Goal: Information Seeking & Learning: Learn about a topic

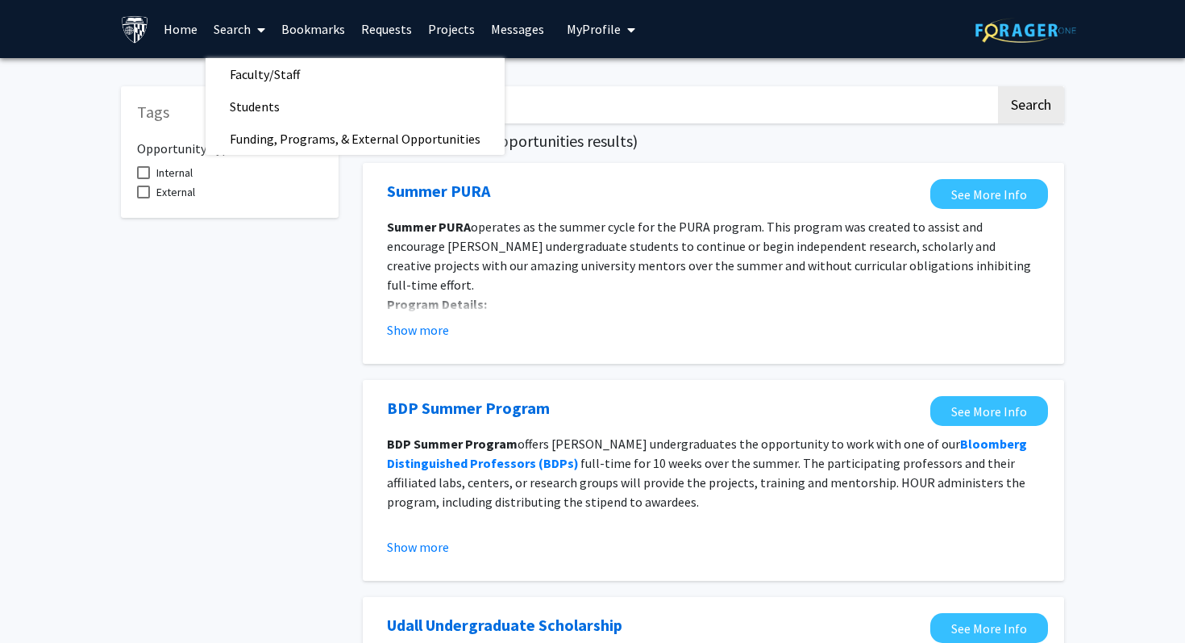
click at [248, 98] on span "Students" at bounding box center [255, 106] width 98 height 32
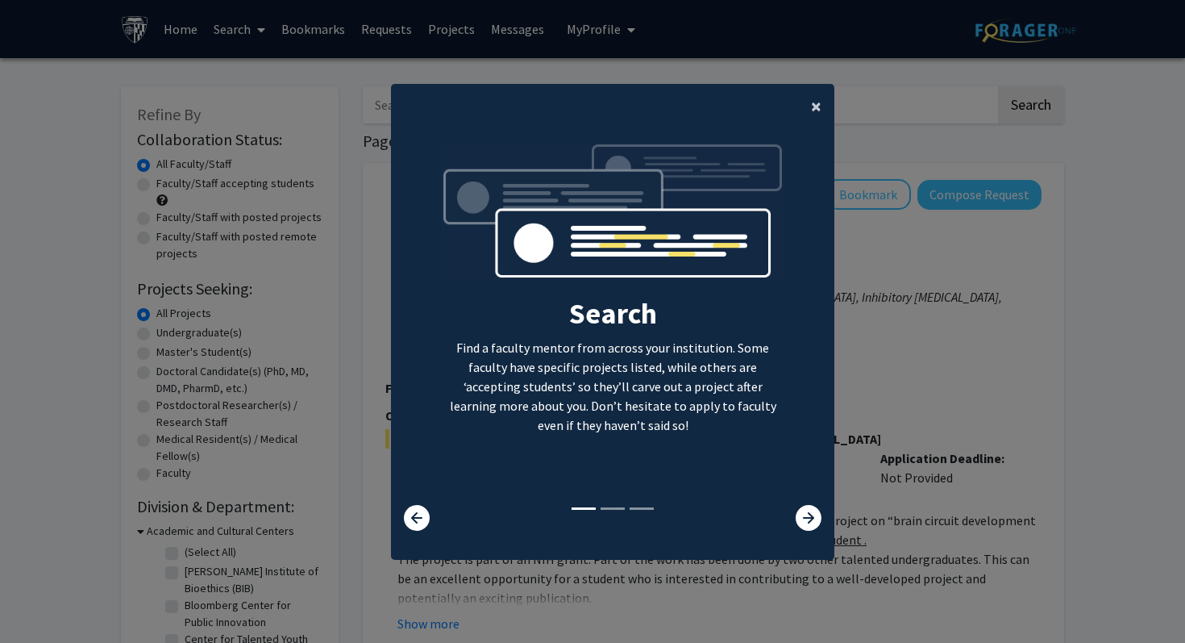
click at [809, 110] on button "×" at bounding box center [816, 106] width 36 height 45
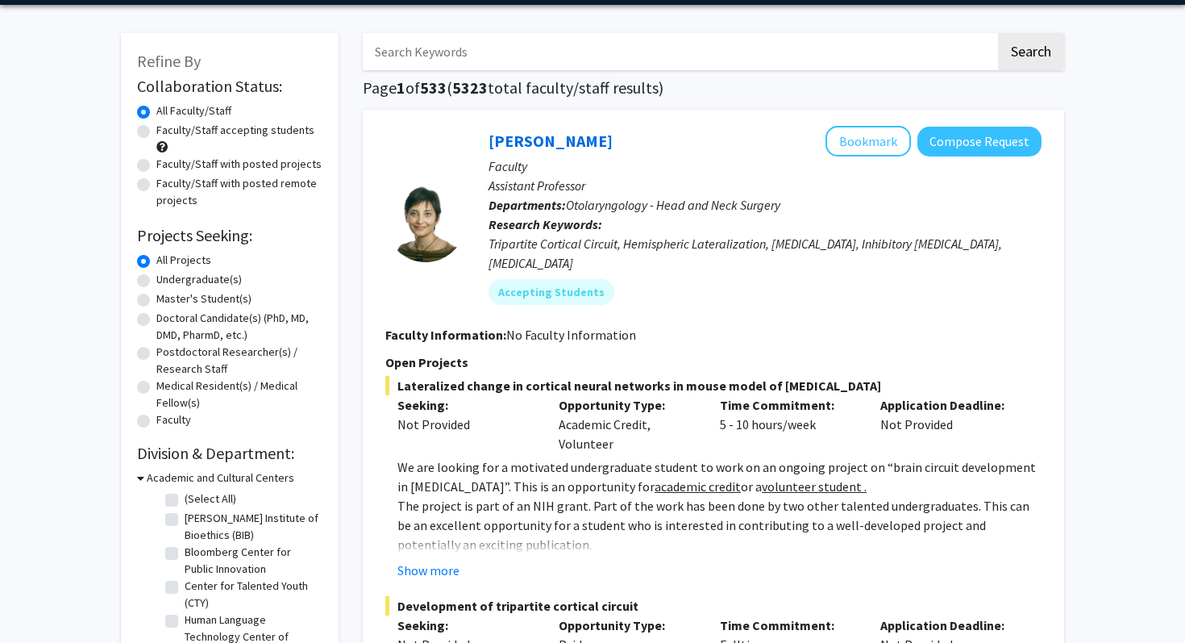
scroll to position [57, 0]
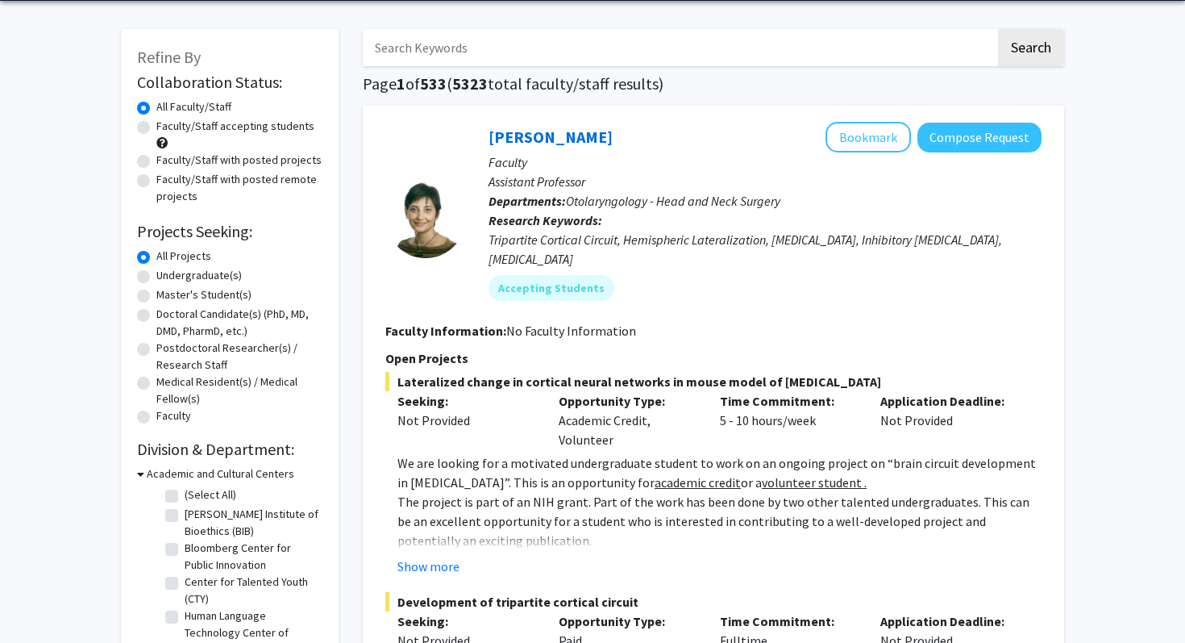
click at [198, 277] on label "Undergraduate(s)" at bounding box center [198, 275] width 85 height 17
click at [167, 277] on input "Undergraduate(s)" at bounding box center [161, 272] width 10 height 10
radio input "true"
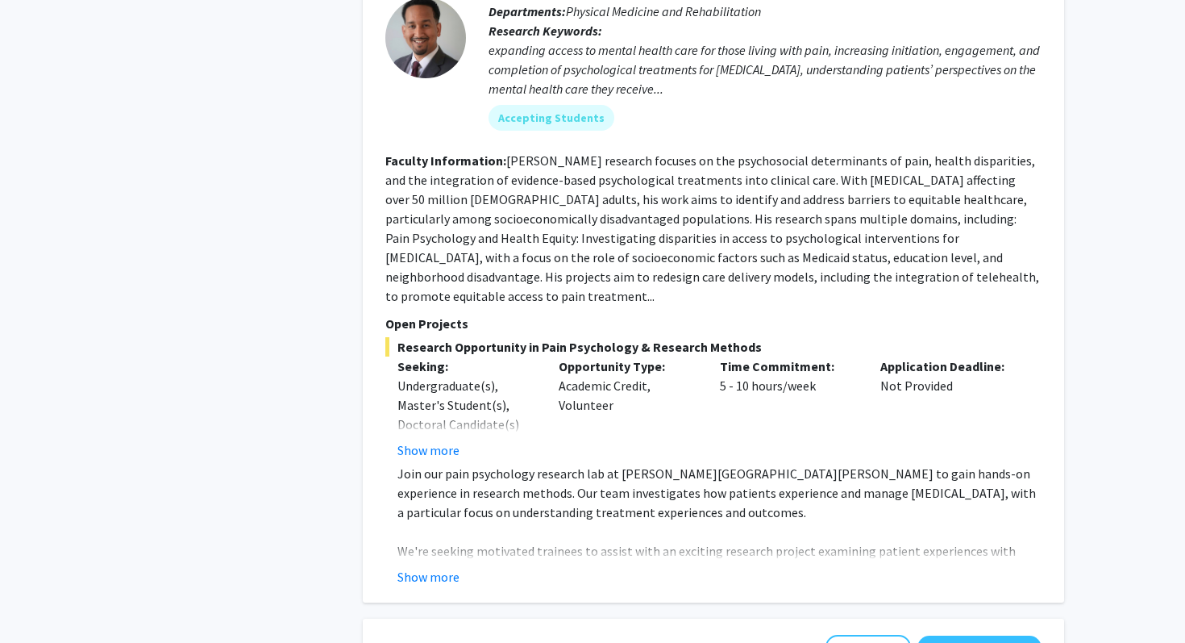
scroll to position [3164, 0]
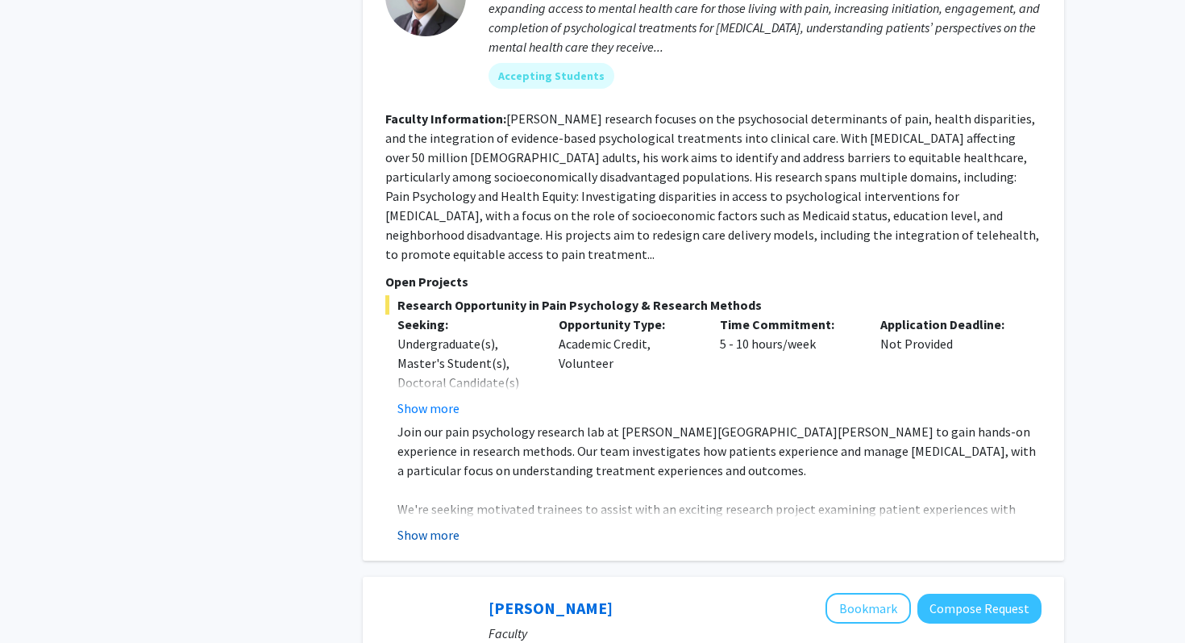
click at [434, 525] on button "Show more" at bounding box center [429, 534] width 62 height 19
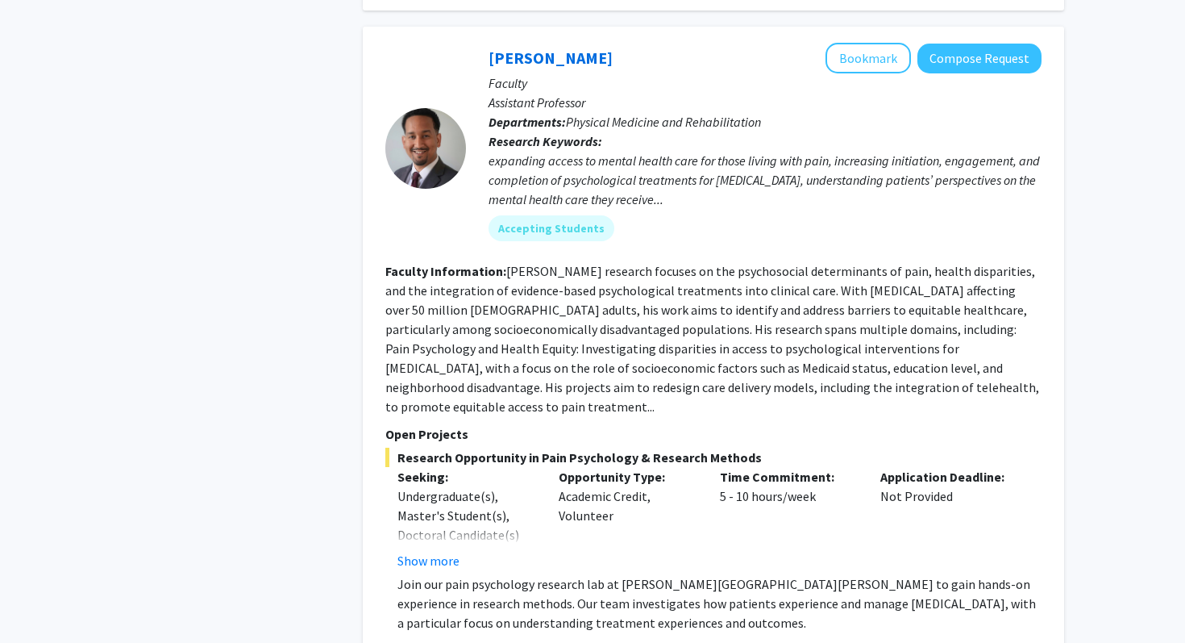
scroll to position [2989, 0]
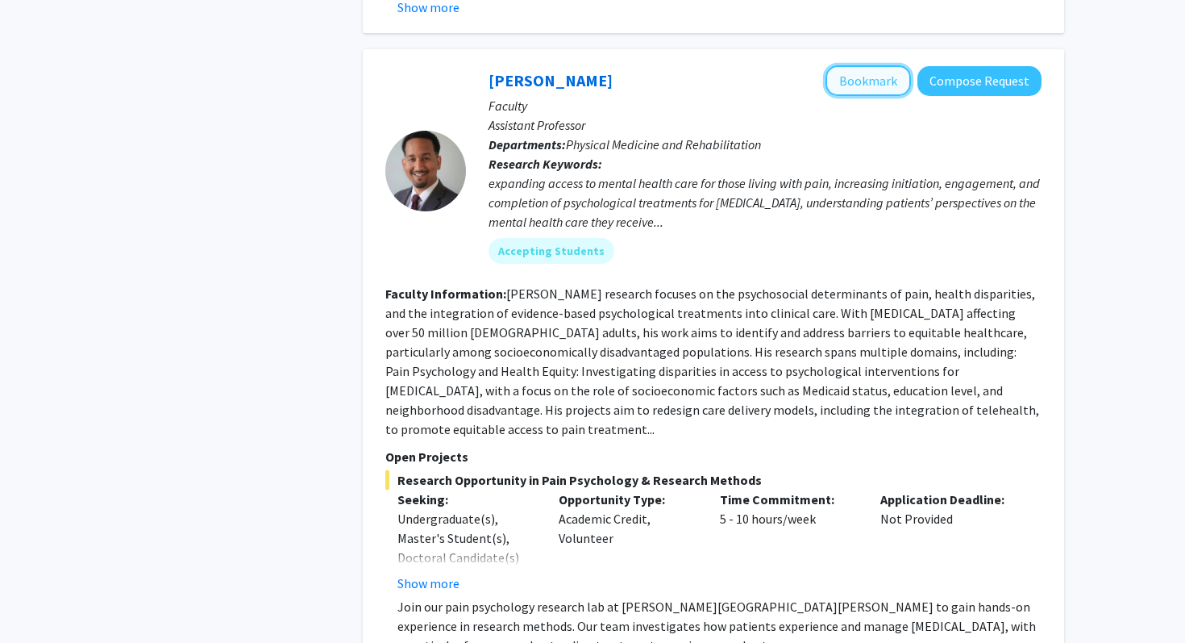
click at [859, 65] on button "Bookmark" at bounding box center [868, 80] width 85 height 31
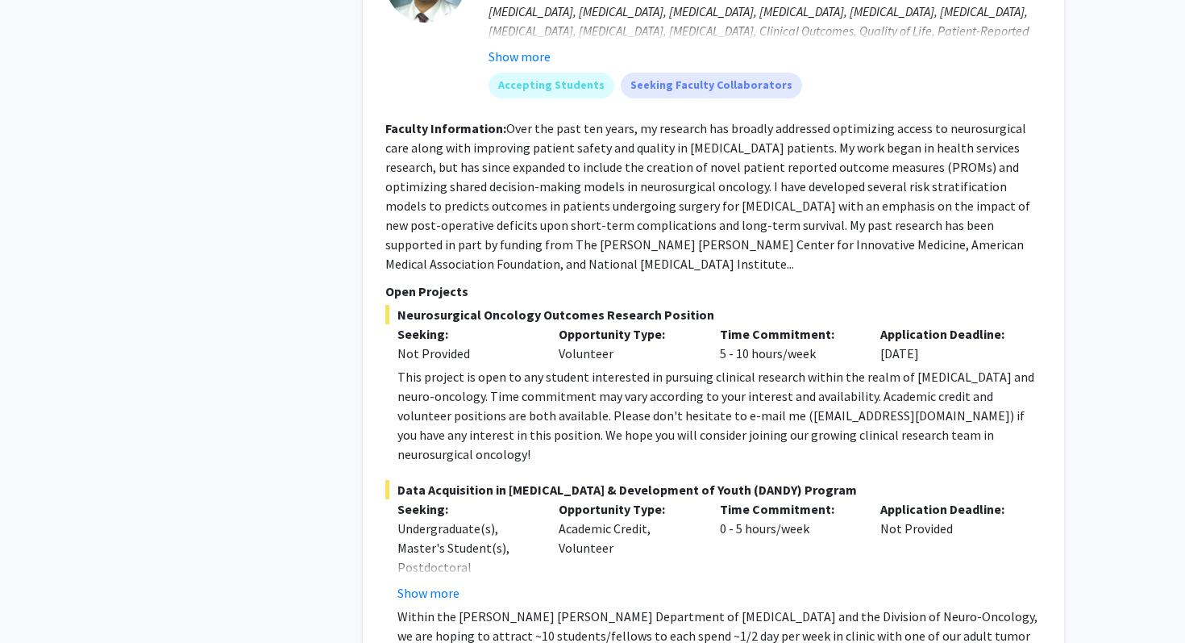
scroll to position [5611, 0]
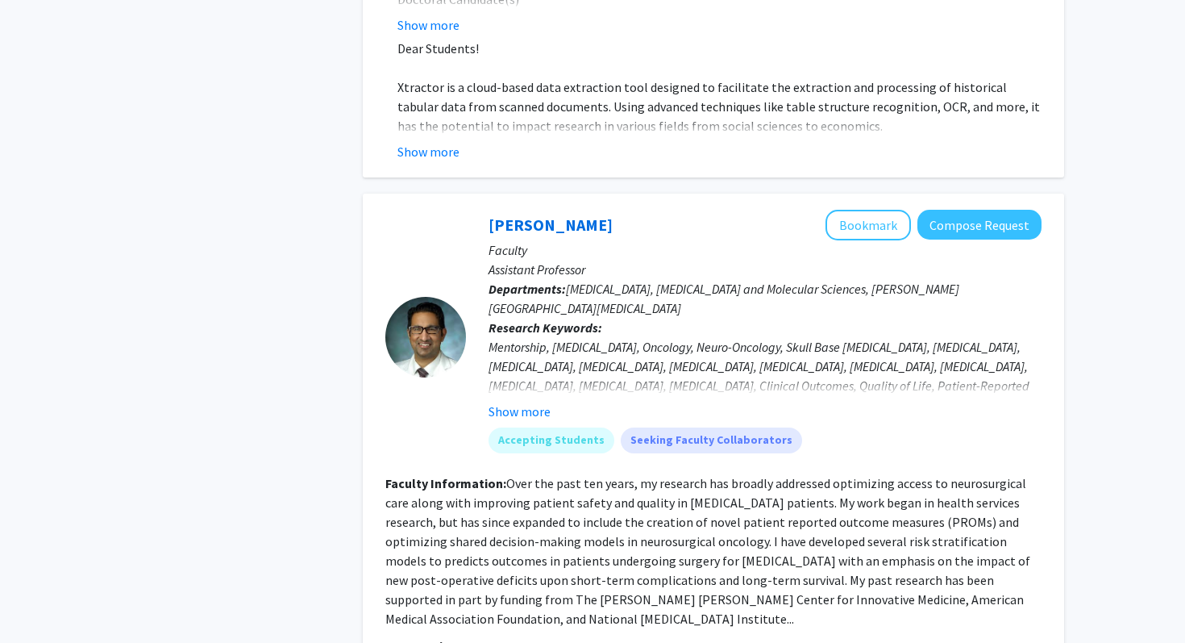
scroll to position [5240, 0]
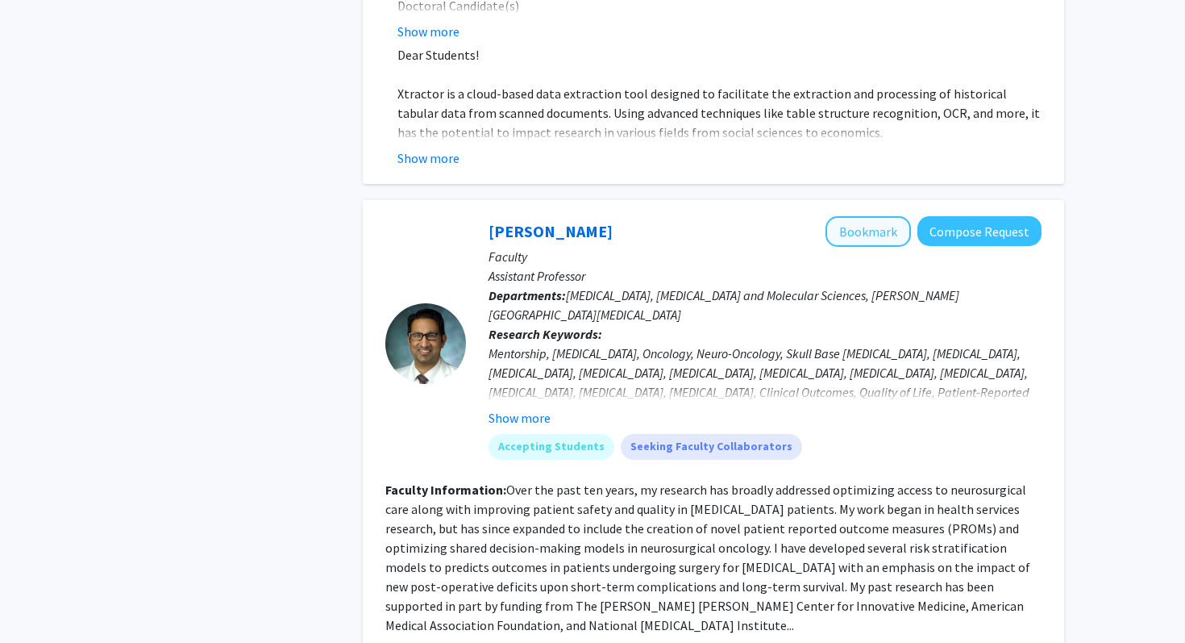
click at [852, 216] on button "Bookmark" at bounding box center [868, 231] width 85 height 31
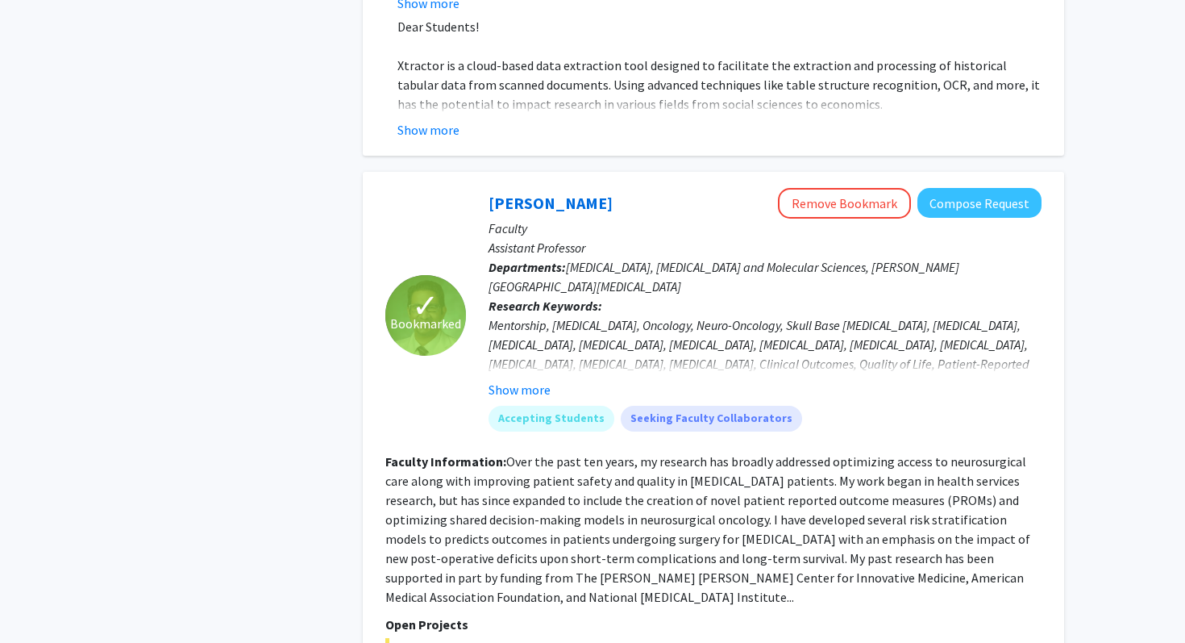
scroll to position [5283, 0]
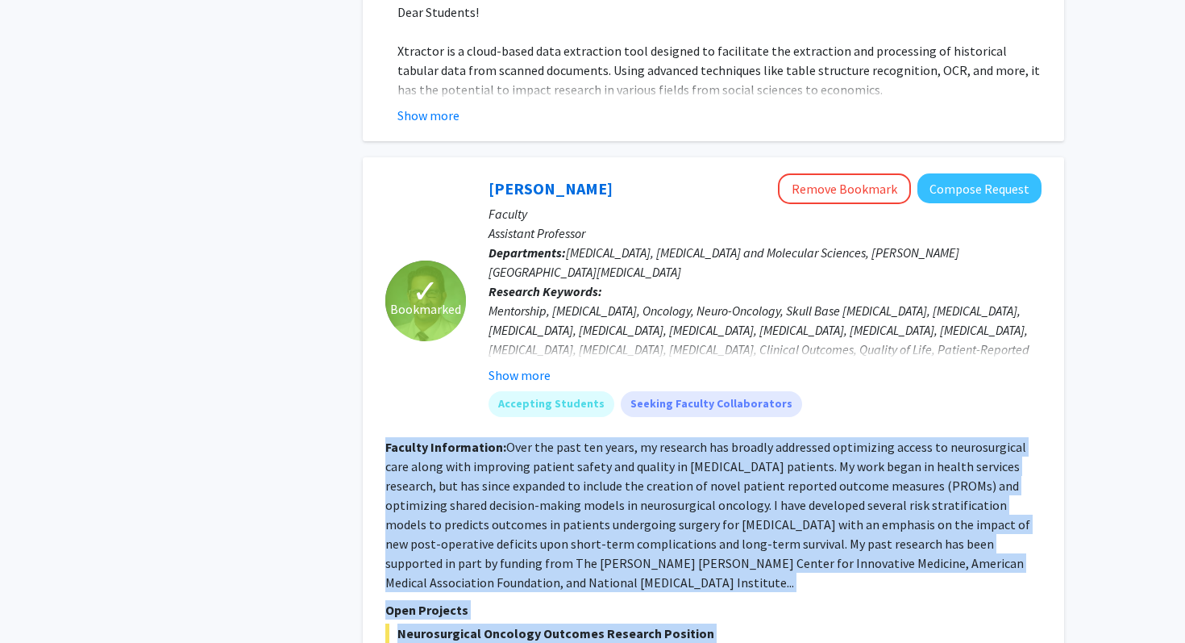
drag, startPoint x: 505, startPoint y: 266, endPoint x: 385, endPoint y: 356, distance: 149.8
copy fg-search-faculty "Loremip Dolorsitame: Cons adi elit sed doeiu, te incididu utl etdolor magnaaliq…"
click at [527, 323] on div "[PERSON_NAME] Remove Bookmark Compose Request Faculty Assistant Professor Depar…" at bounding box center [754, 301] width 576 height 256
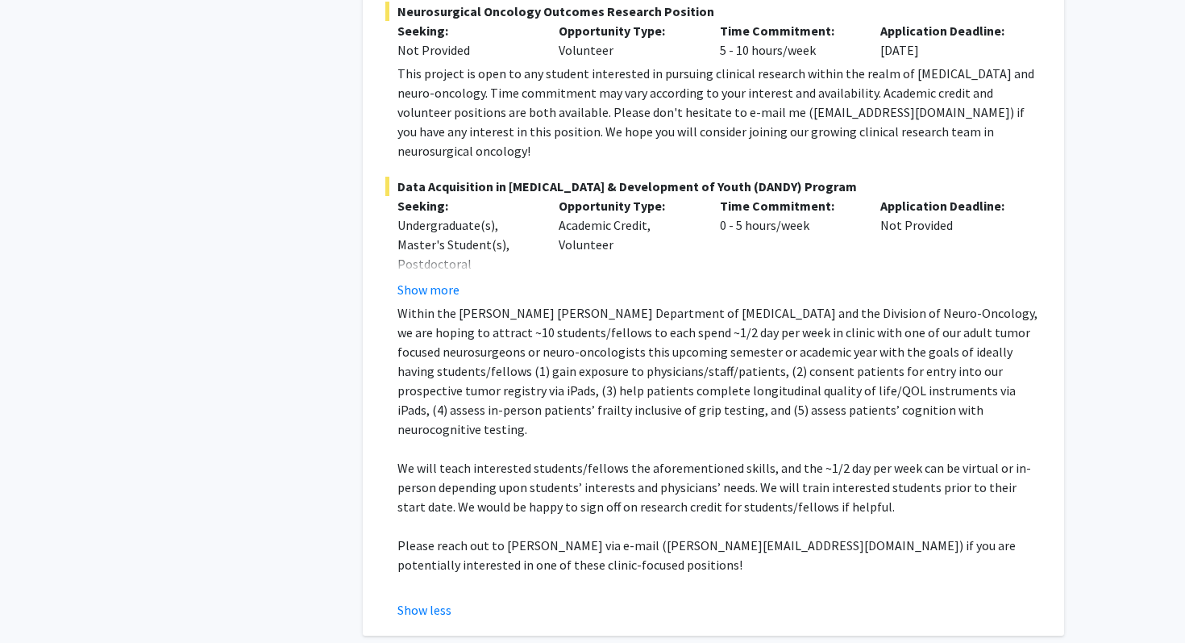
scroll to position [5911, 0]
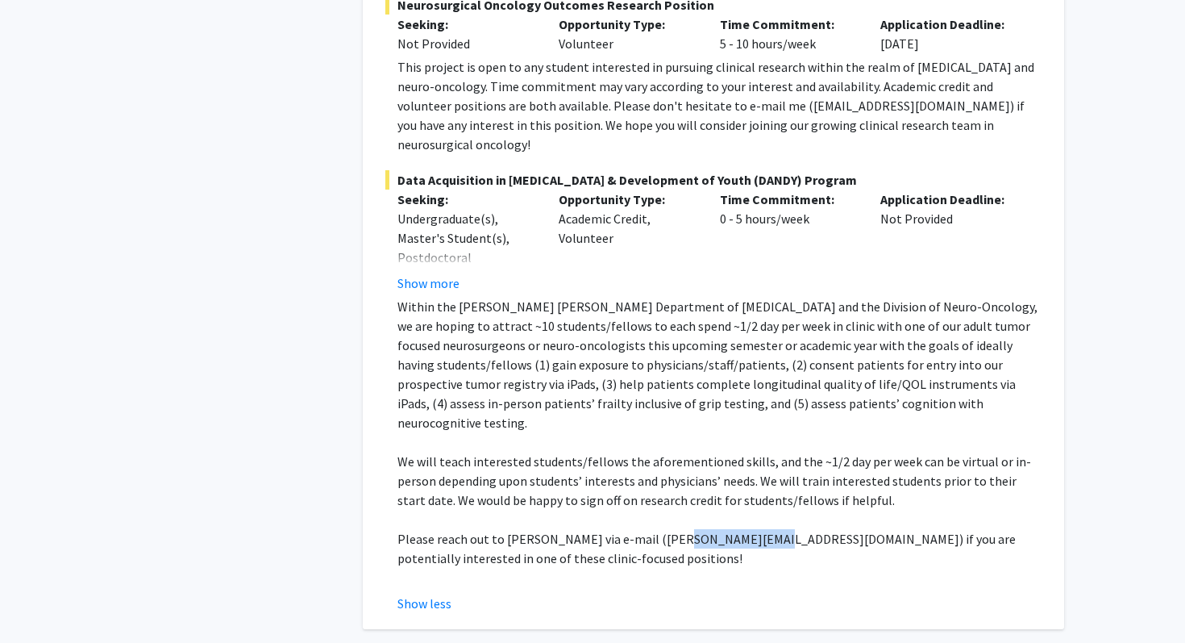
drag, startPoint x: 660, startPoint y: 383, endPoint x: 743, endPoint y: 389, distance: 83.3
click at [743, 529] on p "Please reach out to [PERSON_NAME] via e-mail ([PERSON_NAME][EMAIL_ADDRESS][DOMA…" at bounding box center [720, 548] width 644 height 39
copy p "[PERSON_NAME][EMAIL_ADDRESS][DOMAIN_NAME]"
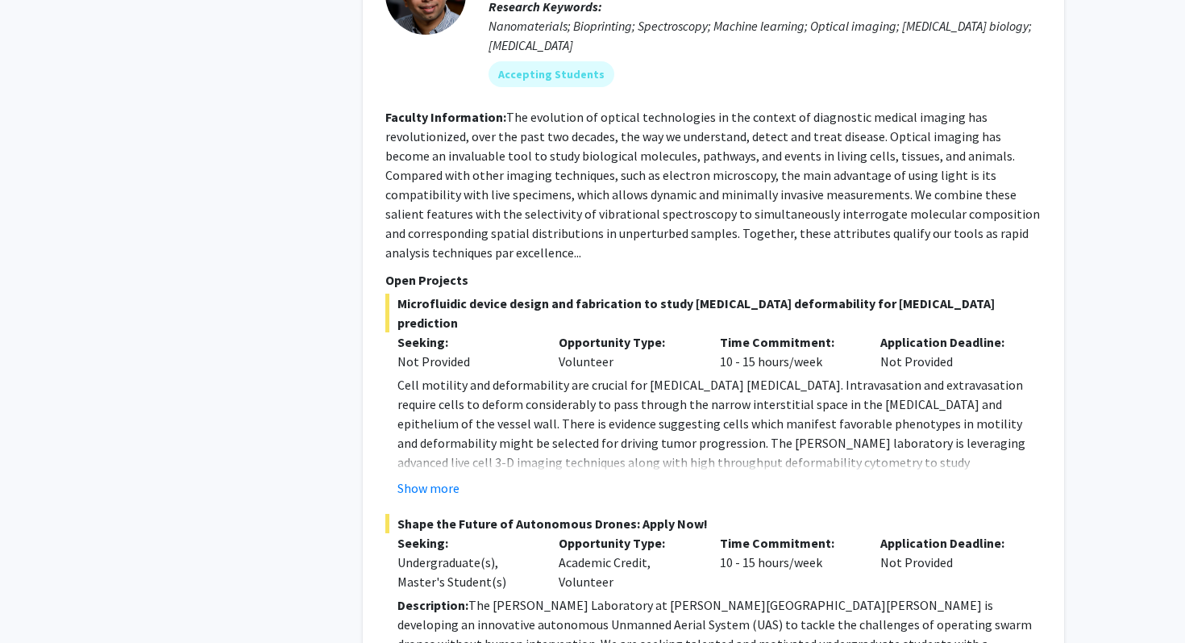
scroll to position [7439, 0]
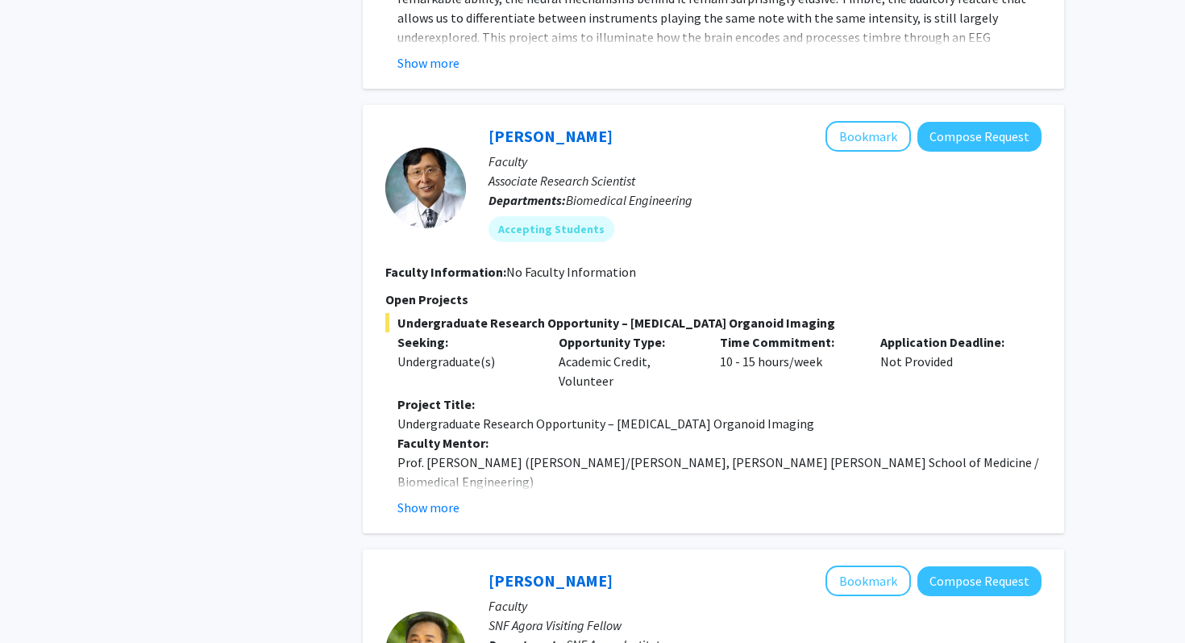
scroll to position [1922, 0]
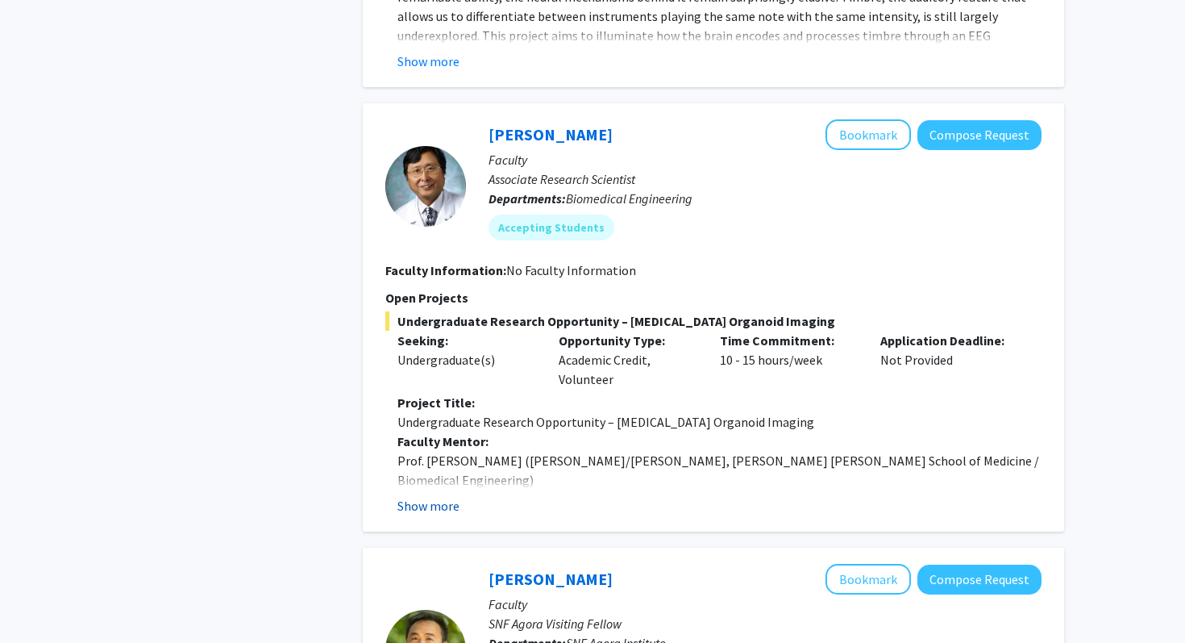
click at [452, 496] on button "Show more" at bounding box center [429, 505] width 62 height 19
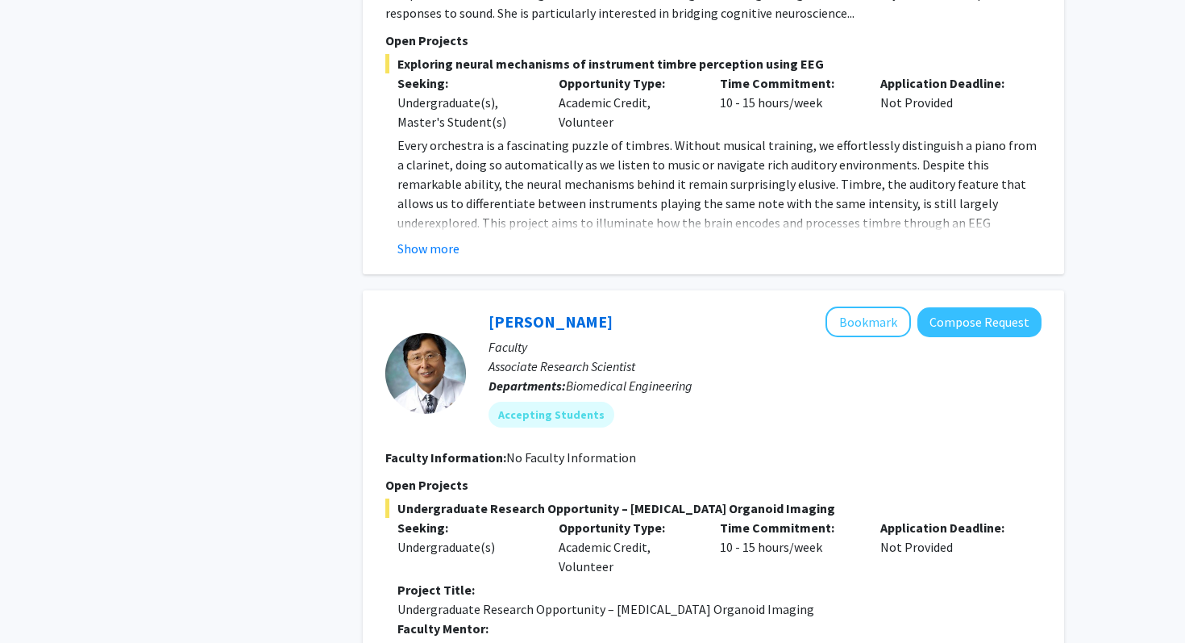
scroll to position [1727, 0]
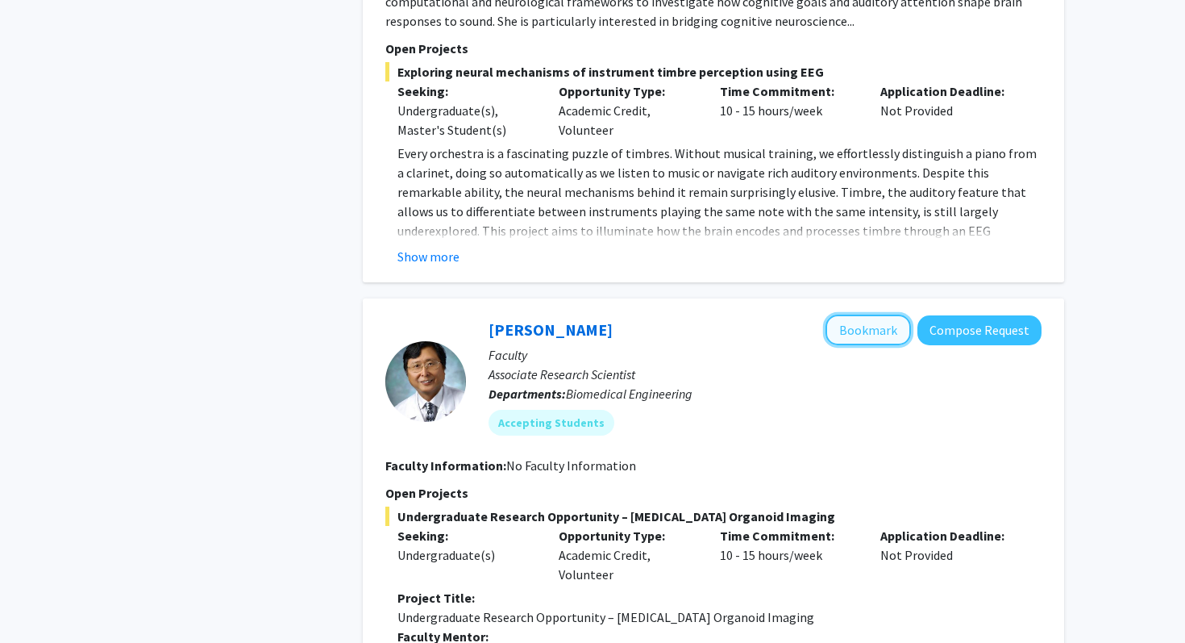
click at [844, 314] on button "Bookmark" at bounding box center [868, 329] width 85 height 31
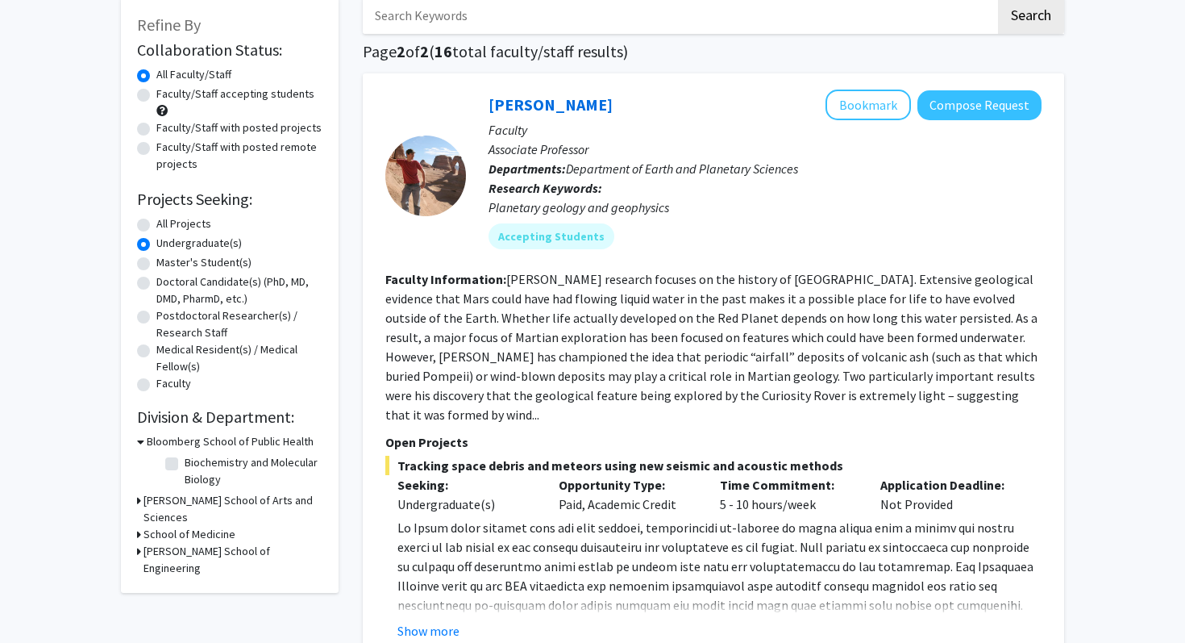
scroll to position [0, 0]
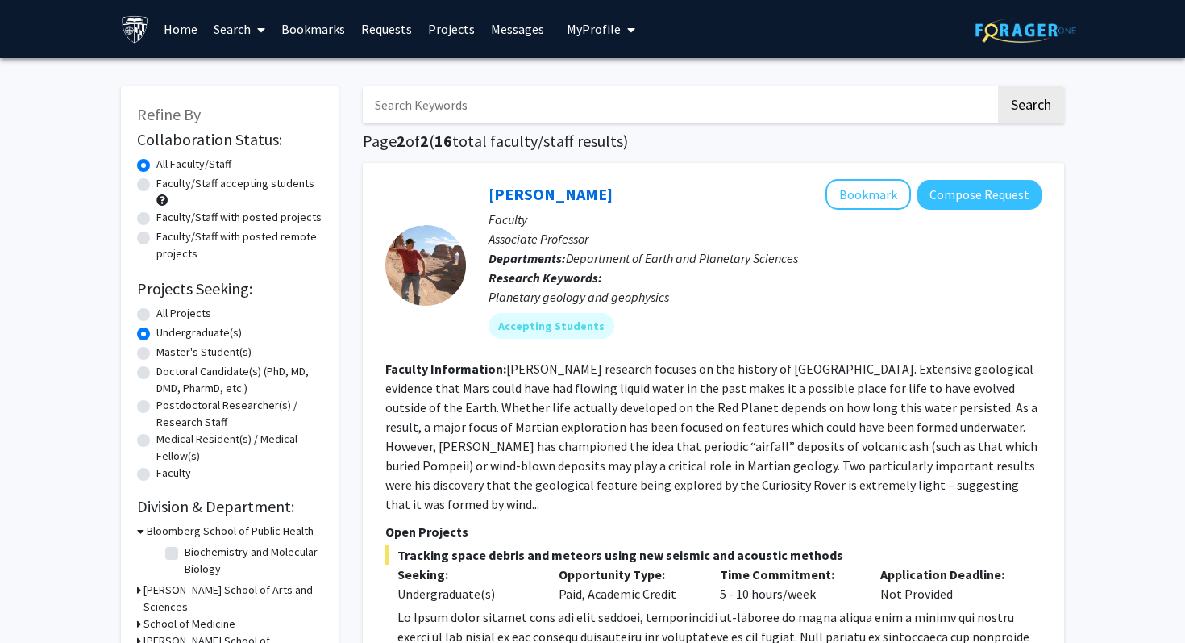
click at [250, 38] on link "Search" at bounding box center [240, 29] width 68 height 56
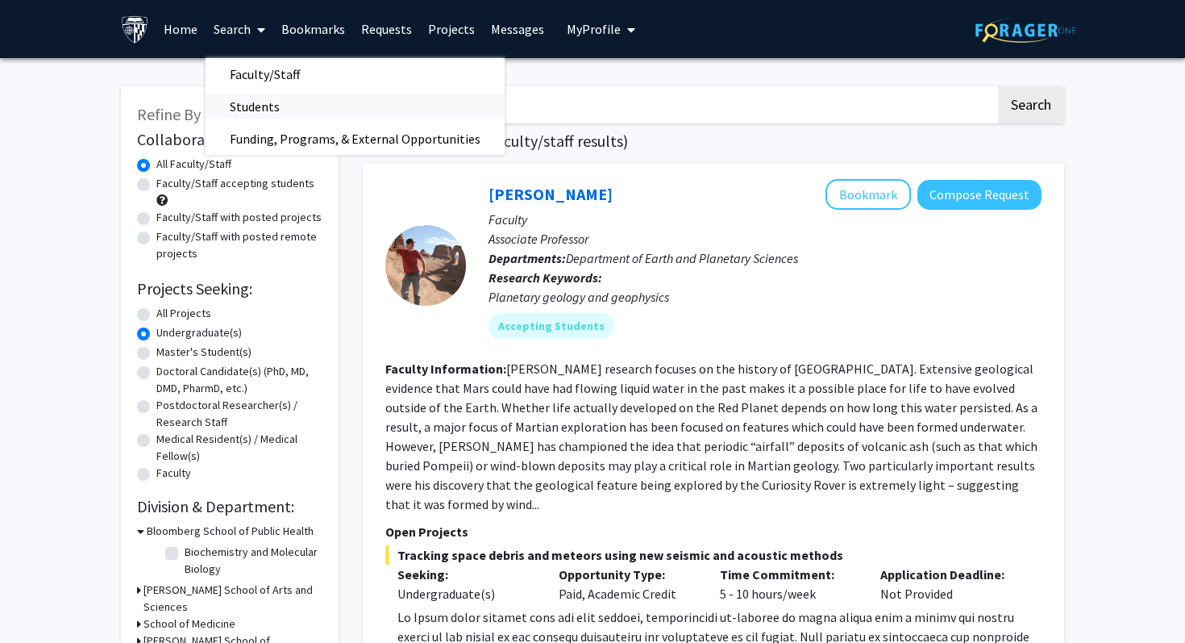
click at [262, 101] on span "Students" at bounding box center [255, 106] width 98 height 32
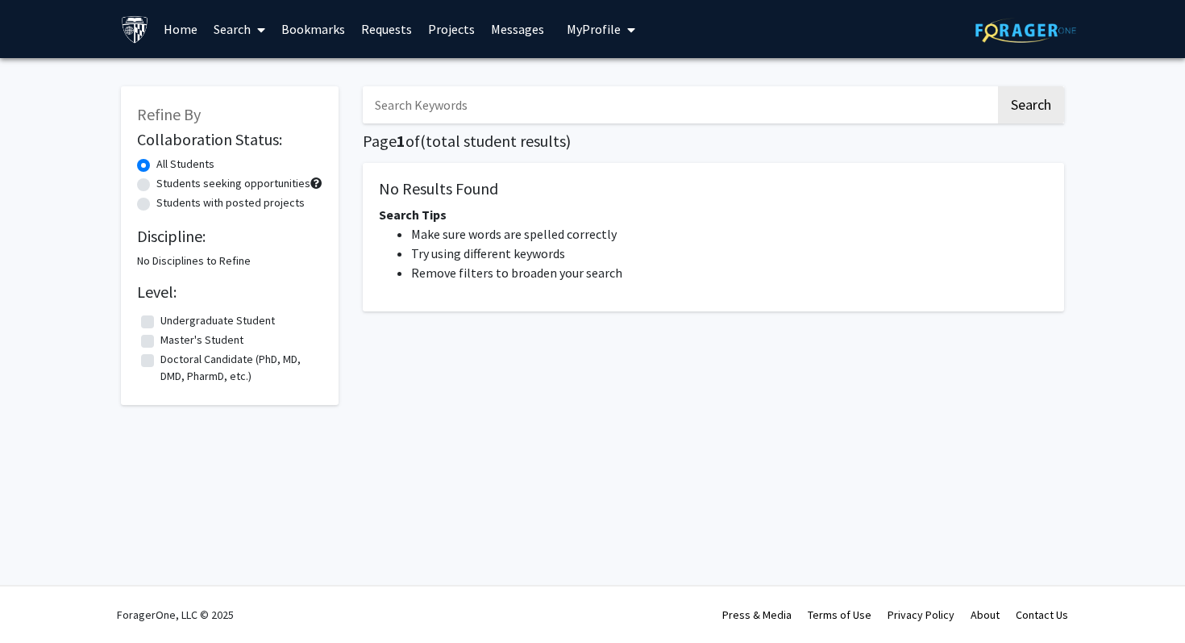
click at [248, 51] on link "Search" at bounding box center [240, 29] width 68 height 56
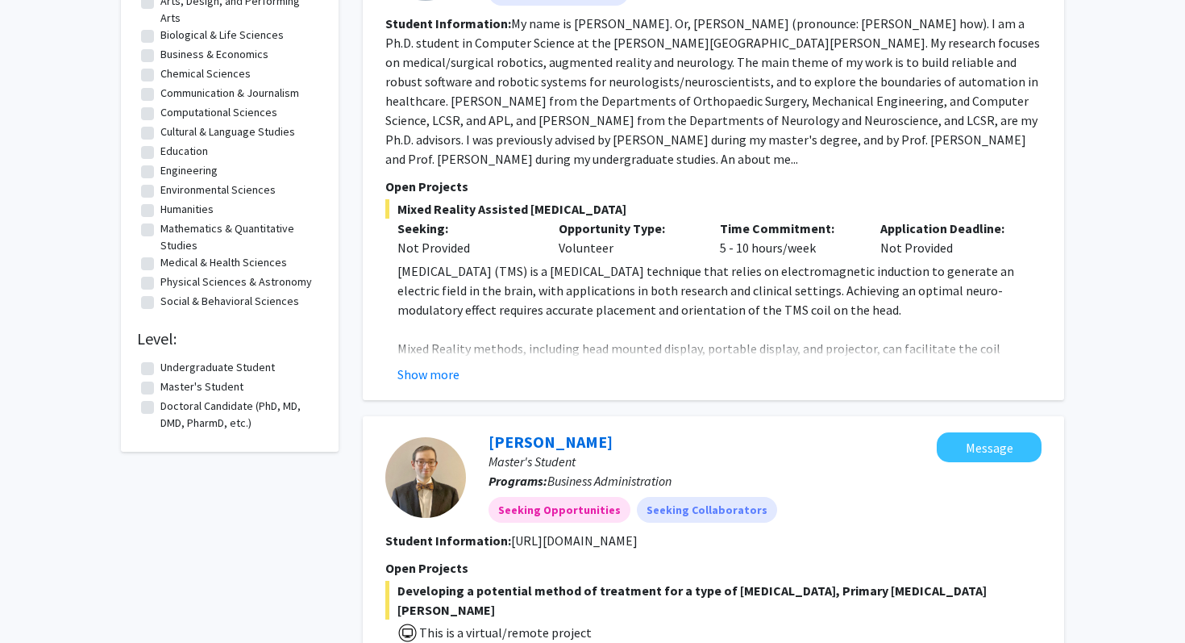
scroll to position [265, 0]
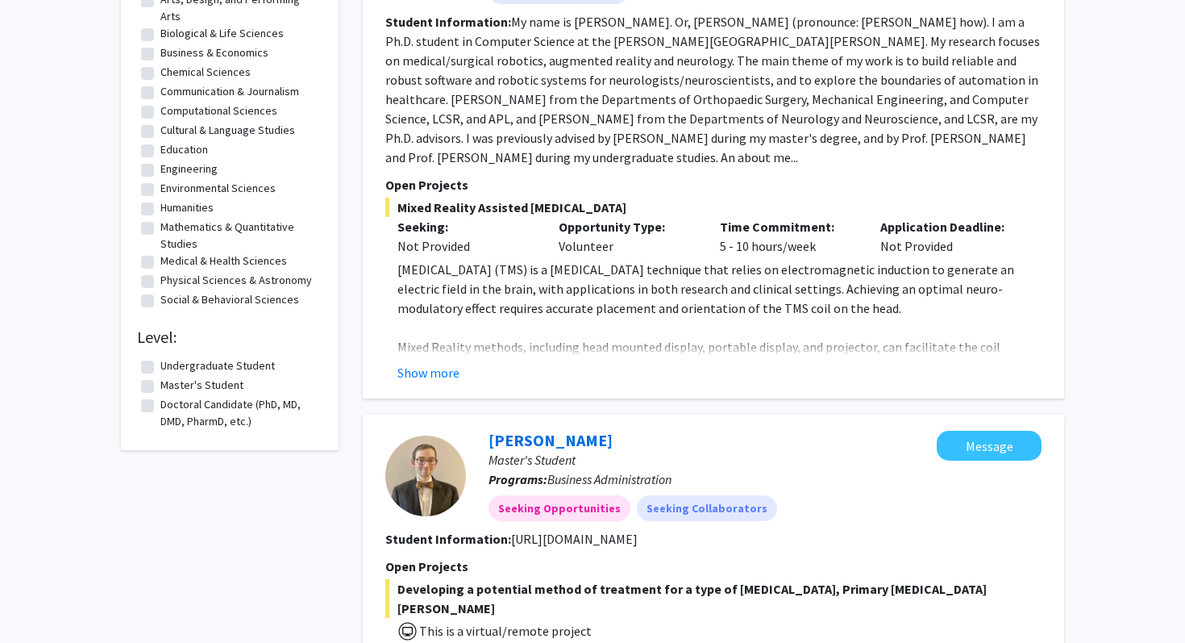
click at [160, 366] on label "Undergraduate Student" at bounding box center [217, 365] width 115 height 17
click at [160, 366] on input "Undergraduate Student" at bounding box center [165, 362] width 10 height 10
checkbox input "true"
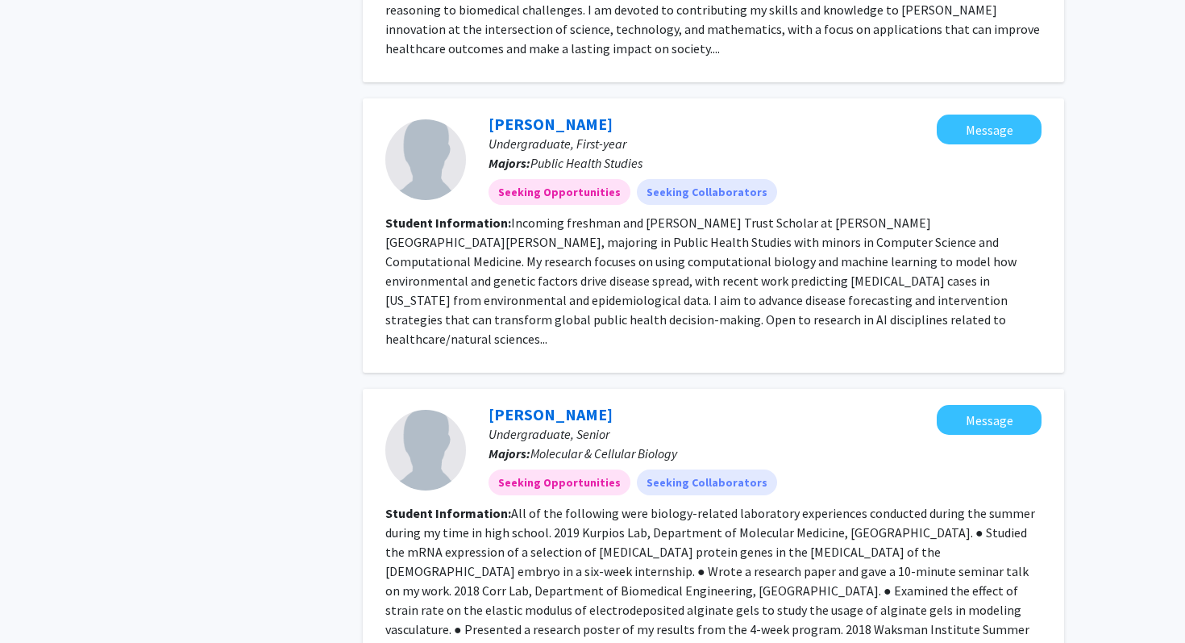
scroll to position [1537, 0]
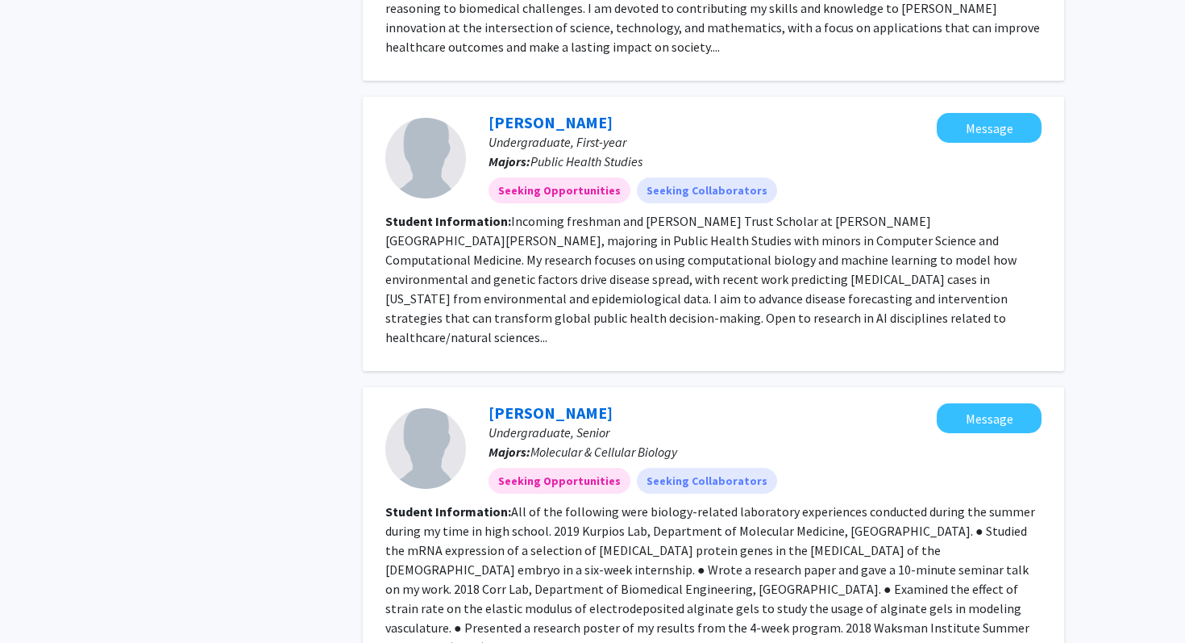
click at [530, 218] on fg-read-more "Incoming freshman and [PERSON_NAME] Trust Scholar at [PERSON_NAME][GEOGRAPHIC_D…" at bounding box center [700, 279] width 631 height 132
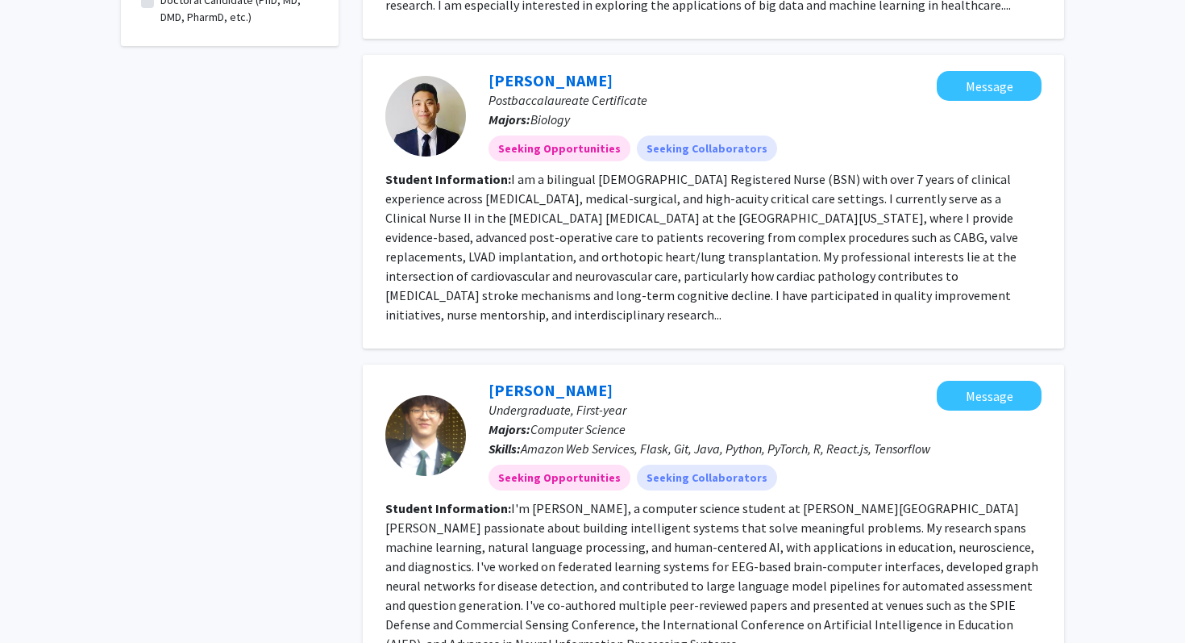
scroll to position [0, 0]
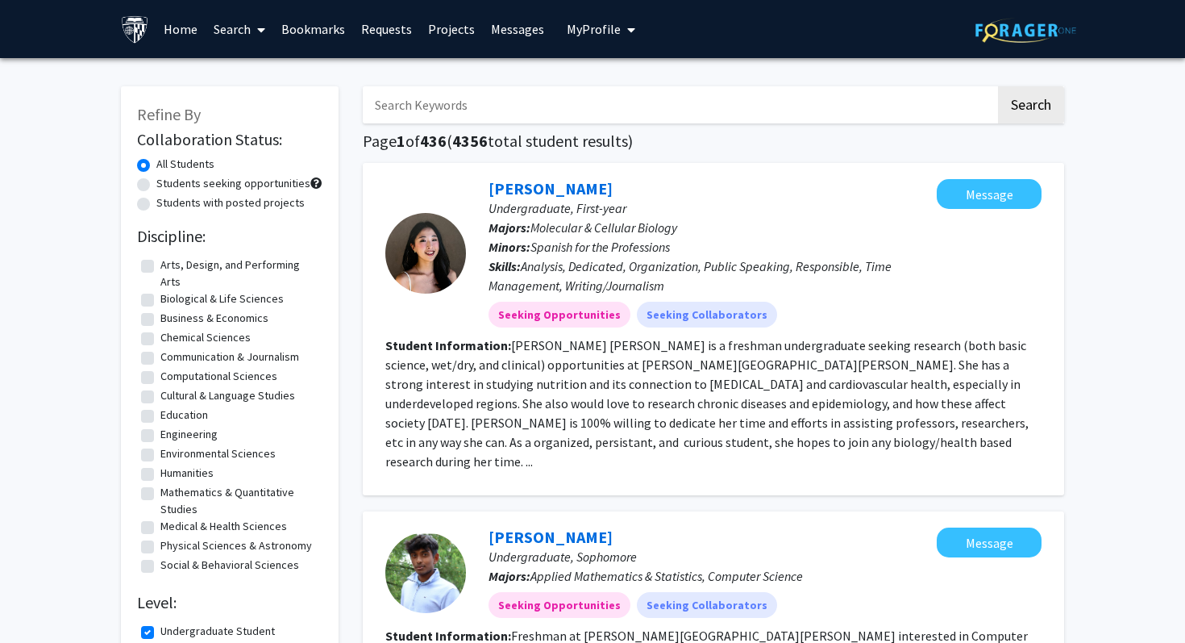
click at [517, 110] on input "Search Keywords" at bounding box center [679, 104] width 633 height 37
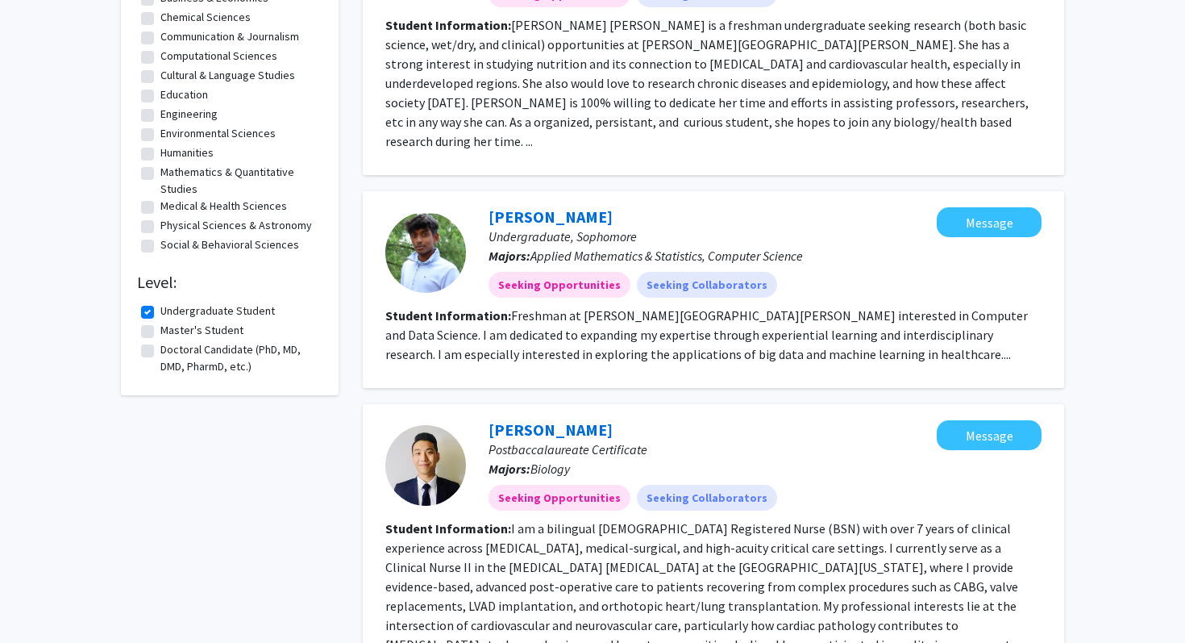
scroll to position [322, 0]
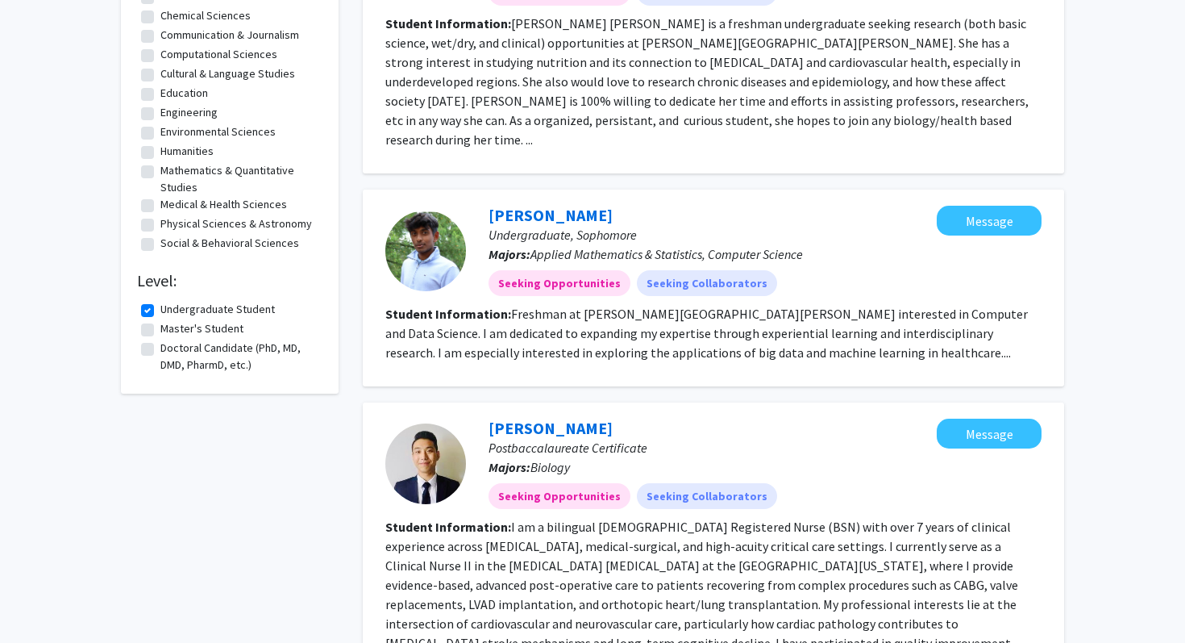
type input "[PERSON_NAME]"
click at [218, 307] on label "Undergraduate Student" at bounding box center [217, 309] width 115 height 17
click at [171, 307] on input "Undergraduate Student" at bounding box center [165, 306] width 10 height 10
checkbox input "false"
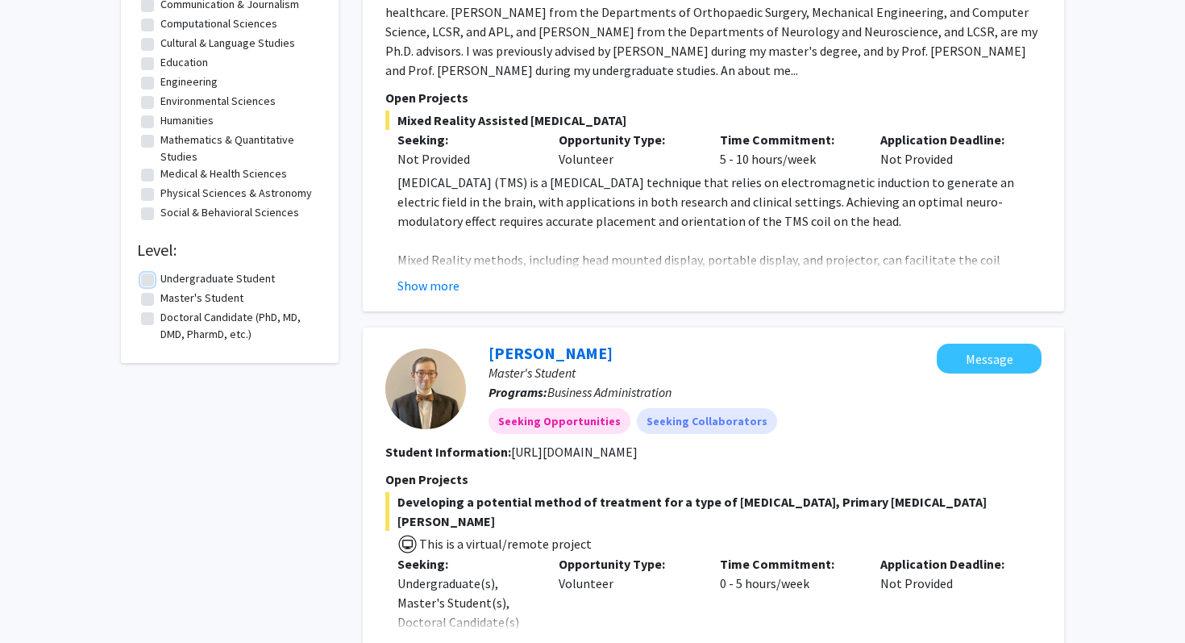
scroll to position [384, 0]
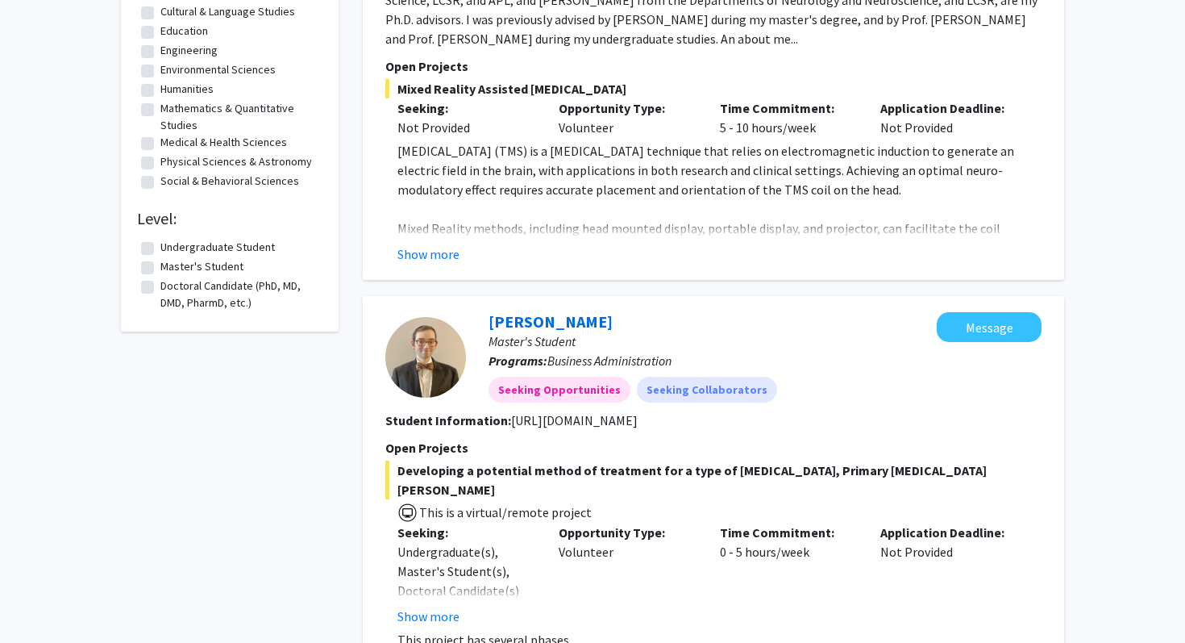
click at [207, 298] on label "Doctoral Candidate (PhD, MD, DMD, PharmD, etc.)" at bounding box center [239, 294] width 158 height 34
click at [171, 288] on input "Doctoral Candidate (PhD, MD, DMD, PharmD, etc.)" at bounding box center [165, 282] width 10 height 10
checkbox input "true"
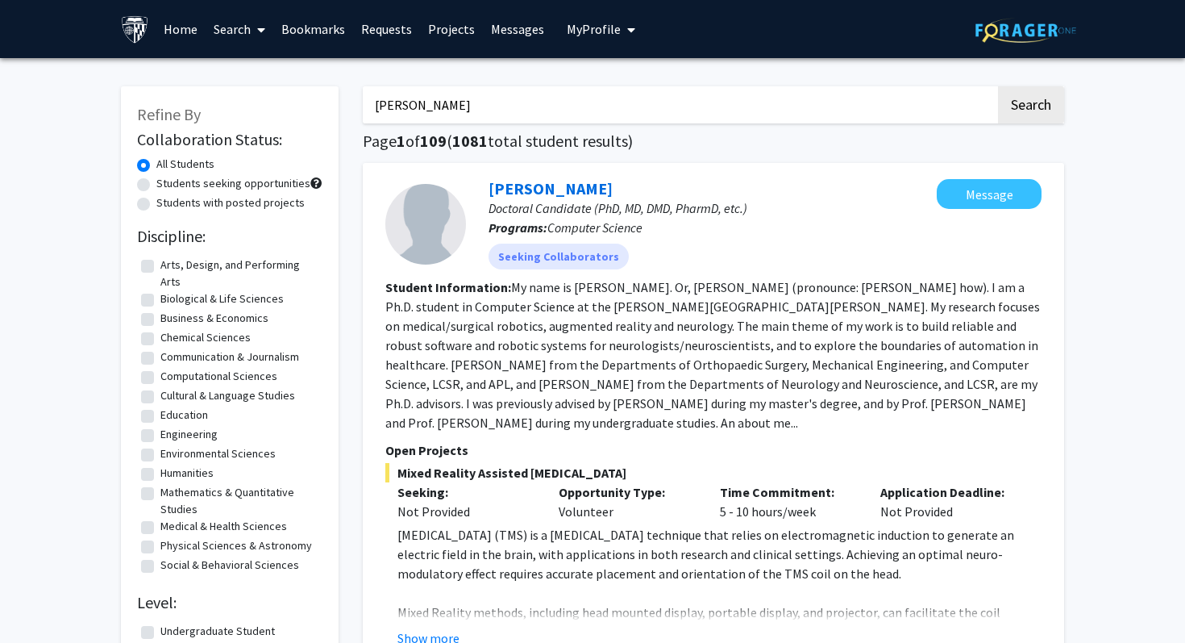
scroll to position [22, 0]
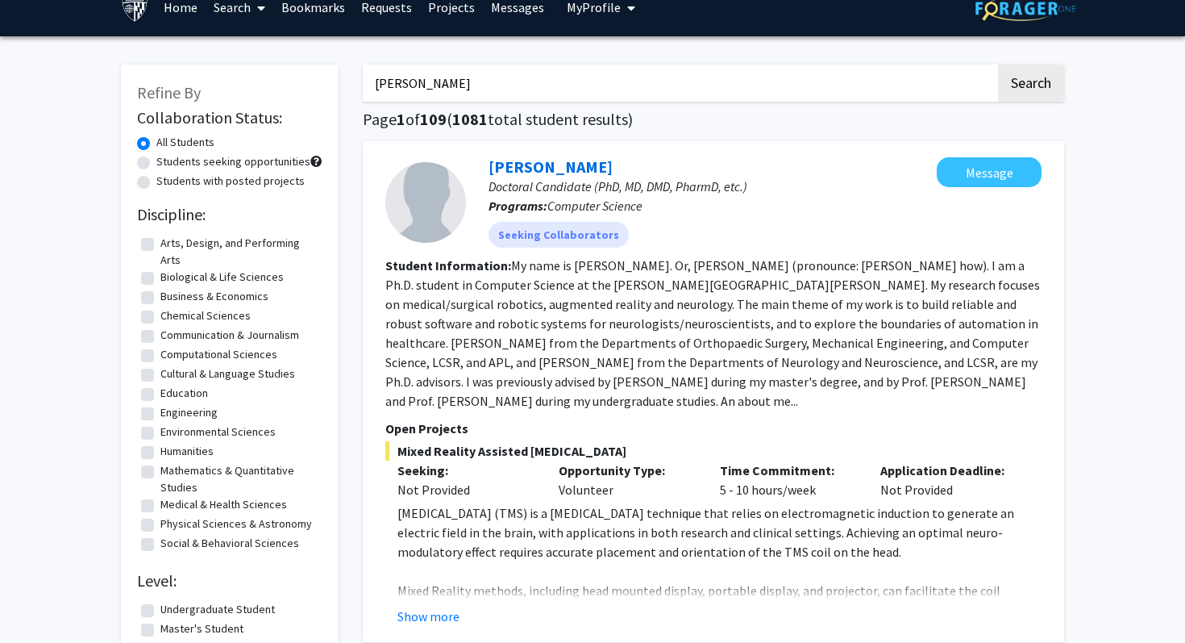
click at [266, 161] on label "Students seeking opportunities" at bounding box center [233, 161] width 154 height 17
click at [167, 161] on input "Students seeking opportunities" at bounding box center [161, 158] width 10 height 10
radio input "true"
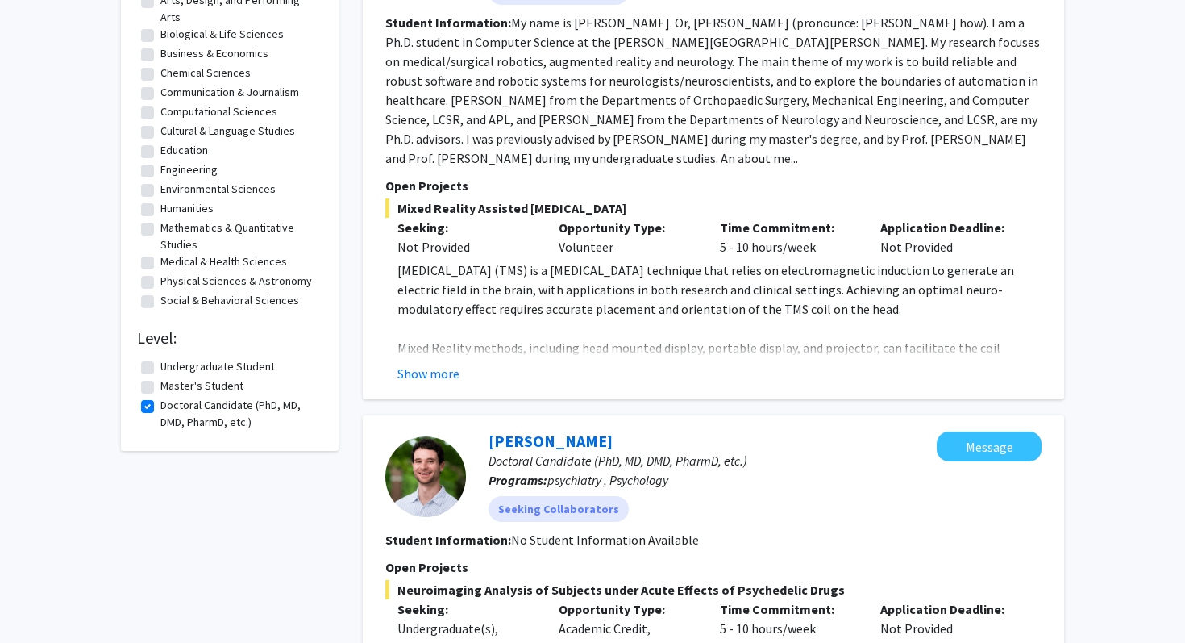
scroll to position [290, 0]
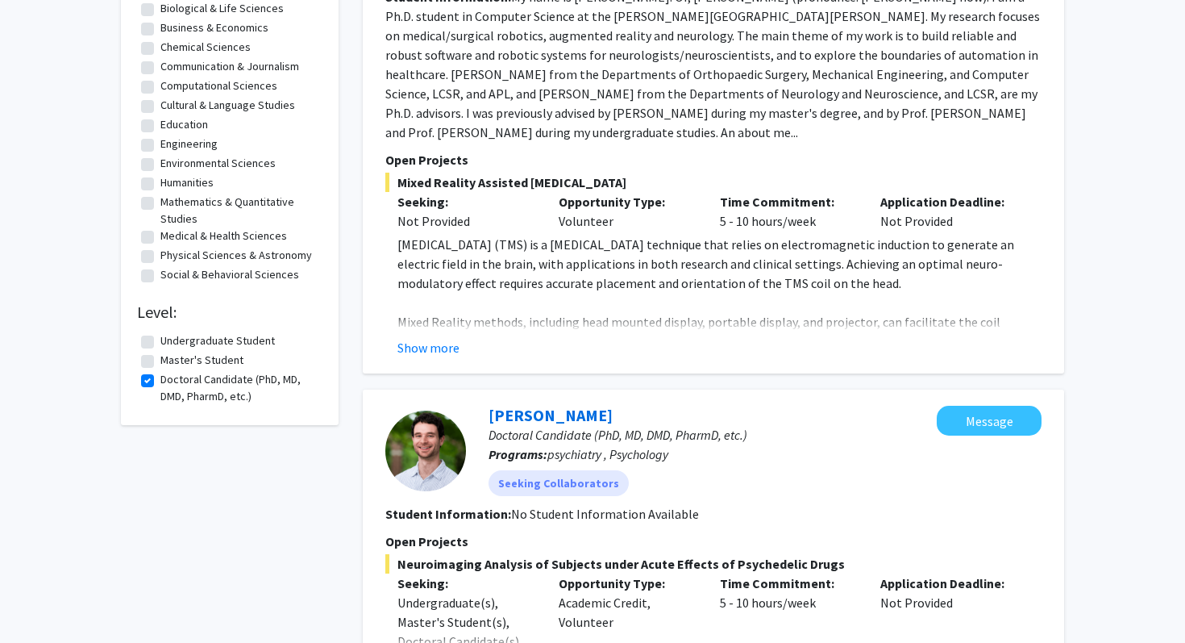
click at [185, 360] on label "Master's Student" at bounding box center [201, 360] width 83 height 17
click at [171, 360] on input "Master's Student" at bounding box center [165, 357] width 10 height 10
checkbox input "true"
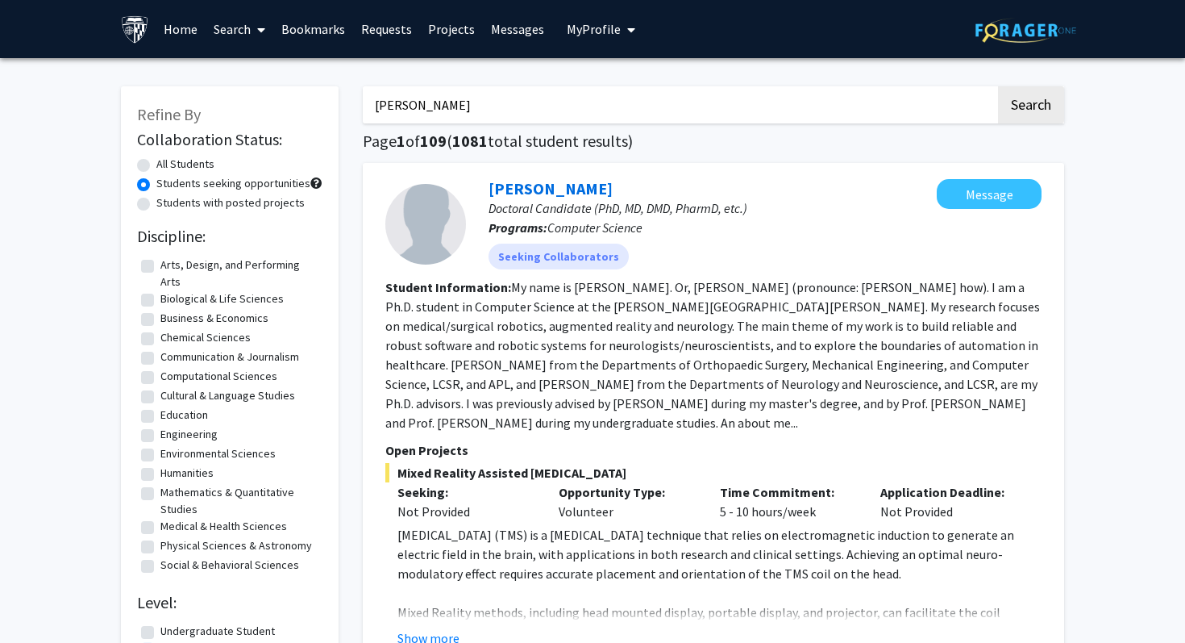
scroll to position [178, 0]
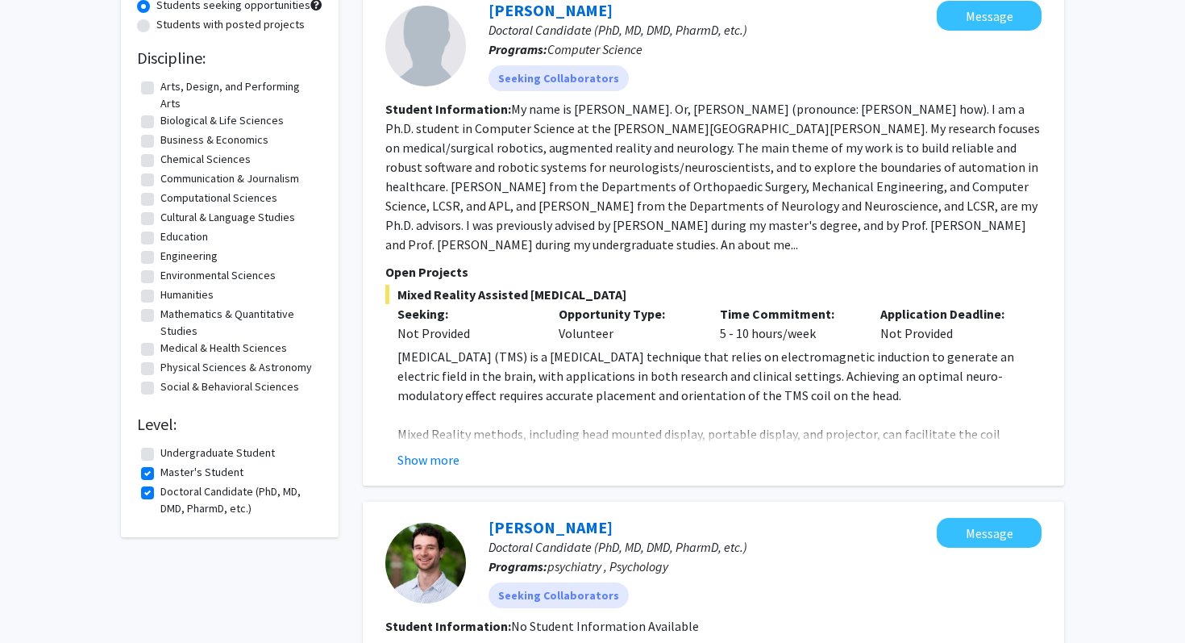
click at [178, 448] on label "Undergraduate Student" at bounding box center [217, 452] width 115 height 17
click at [171, 448] on input "Undergraduate Student" at bounding box center [165, 449] width 10 height 10
checkbox input "true"
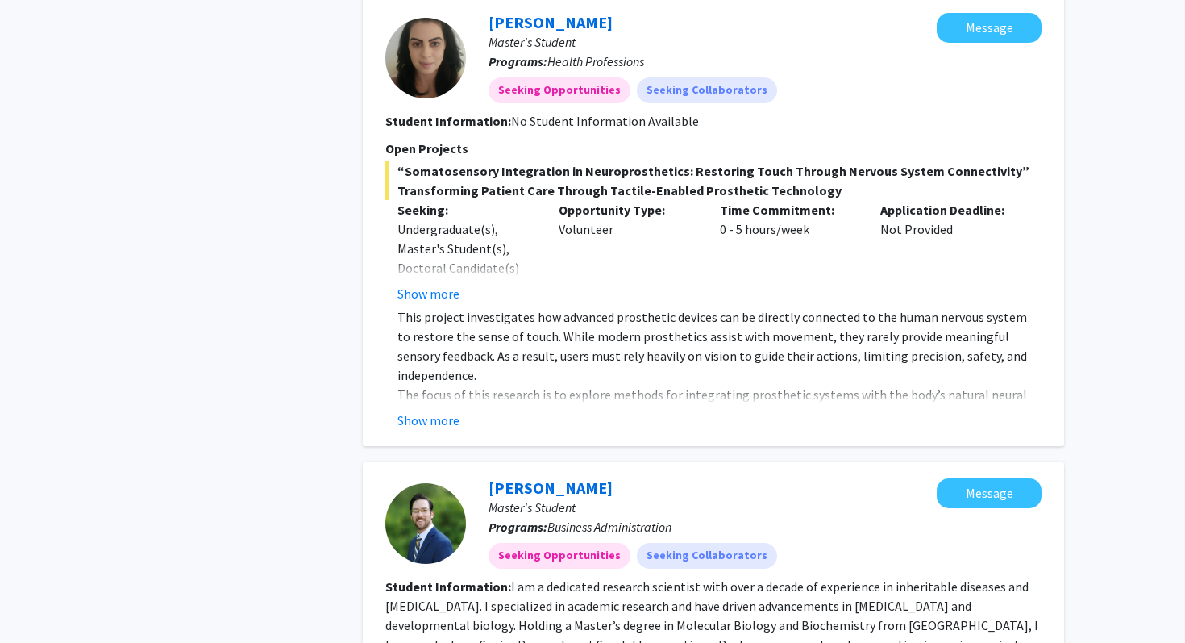
scroll to position [2033, 0]
click at [431, 410] on button "Show more" at bounding box center [429, 419] width 62 height 19
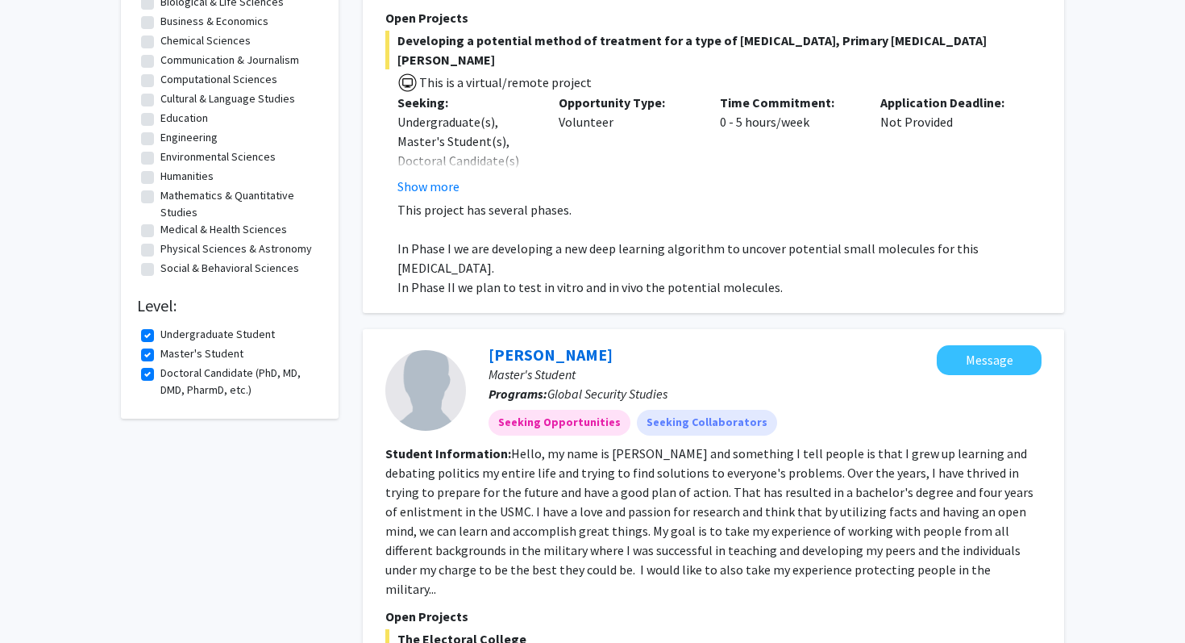
scroll to position [0, 0]
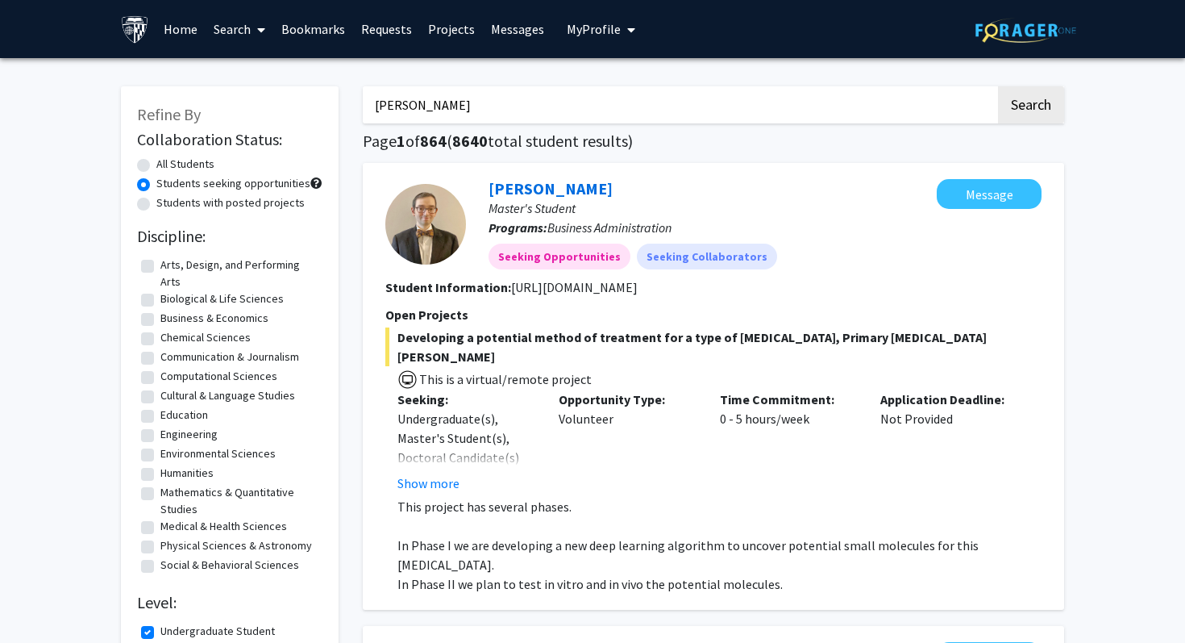
click at [247, 180] on label "Students seeking opportunities" at bounding box center [233, 183] width 154 height 17
click at [167, 180] on input "Students seeking opportunities" at bounding box center [161, 180] width 10 height 10
click at [178, 188] on label "Students seeking opportunities" at bounding box center [233, 183] width 154 height 17
click at [167, 185] on input "Students seeking opportunities" at bounding box center [161, 180] width 10 height 10
click at [156, 160] on label "All Students" at bounding box center [185, 164] width 58 height 17
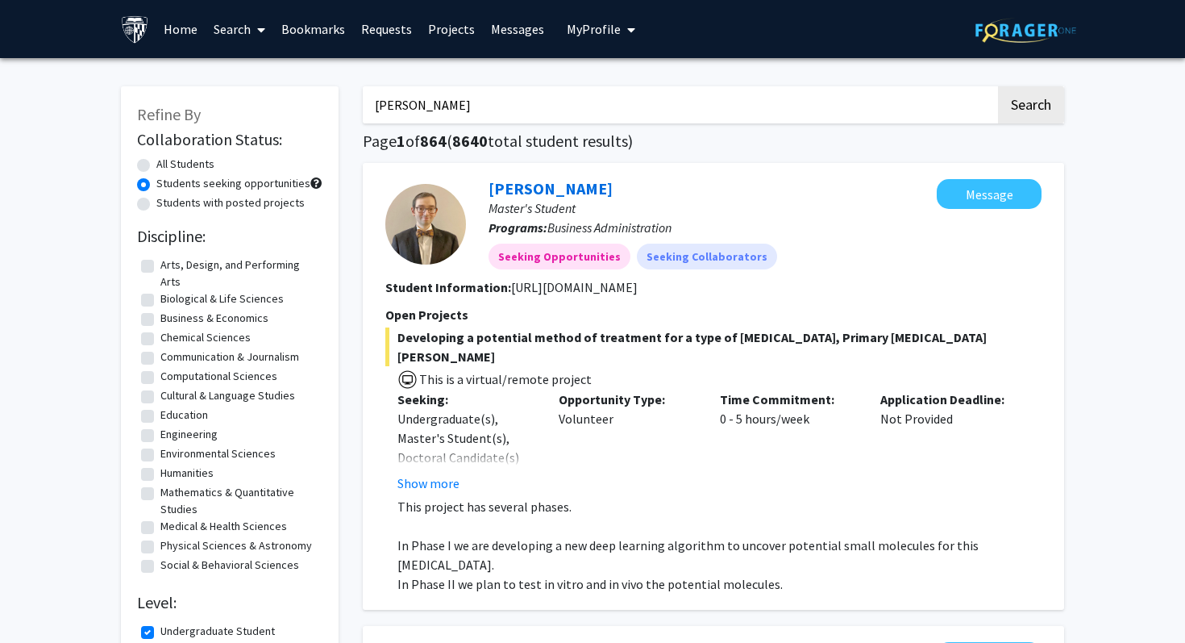
click at [156, 160] on input "All Students" at bounding box center [161, 161] width 10 height 10
radio input "true"
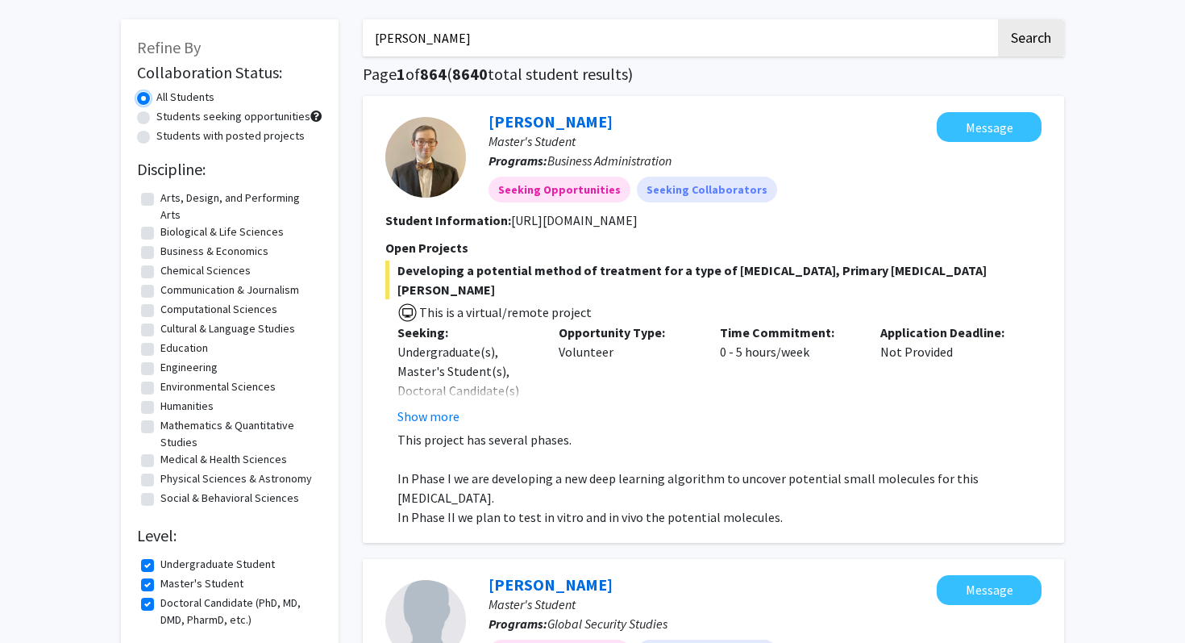
scroll to position [131, 0]
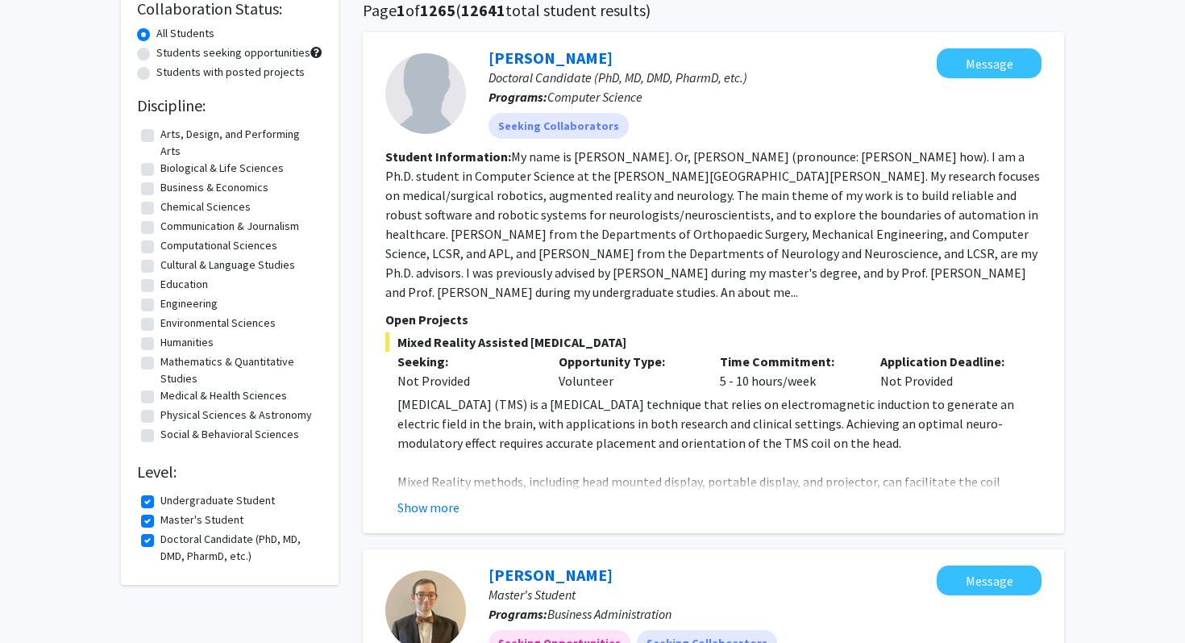
click at [167, 520] on label "Master's Student" at bounding box center [201, 519] width 83 height 17
click at [167, 520] on input "Master's Student" at bounding box center [165, 516] width 10 height 10
checkbox input "false"
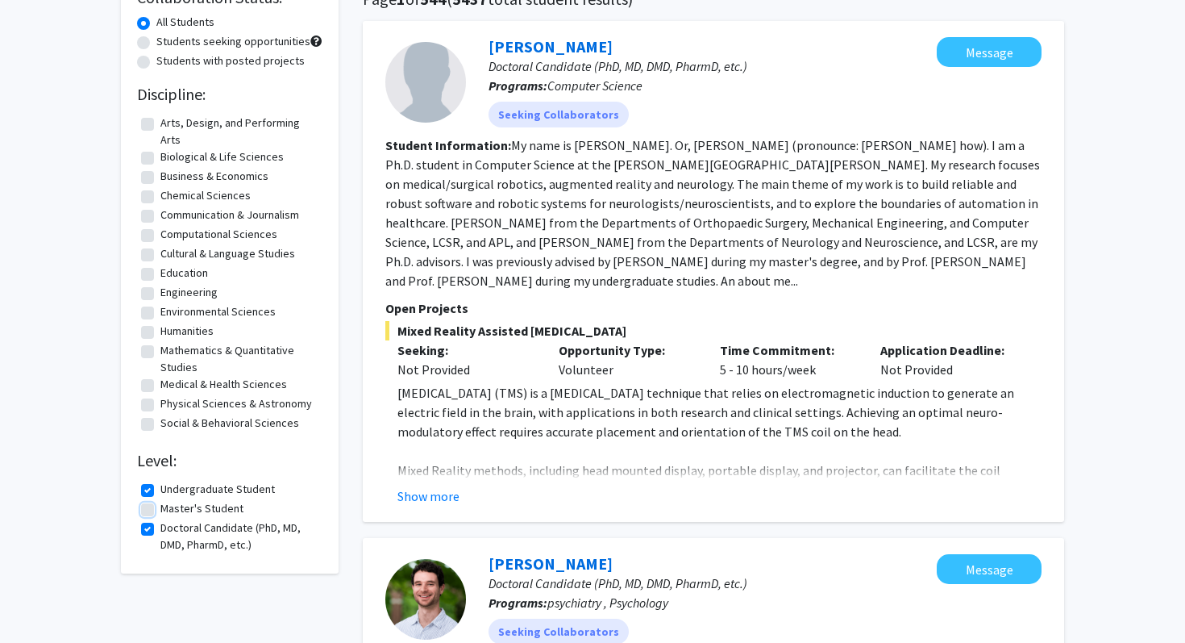
scroll to position [189, 0]
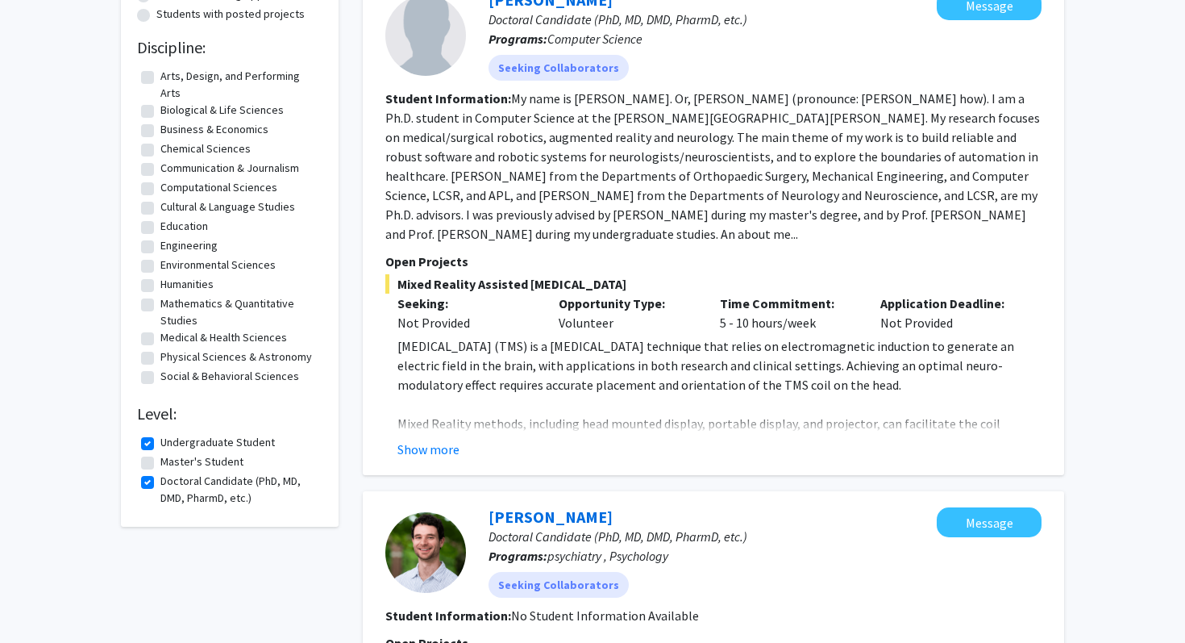
click at [189, 448] on label "Undergraduate Student" at bounding box center [217, 442] width 115 height 17
click at [171, 444] on input "Undergraduate Student" at bounding box center [165, 439] width 10 height 10
checkbox input "false"
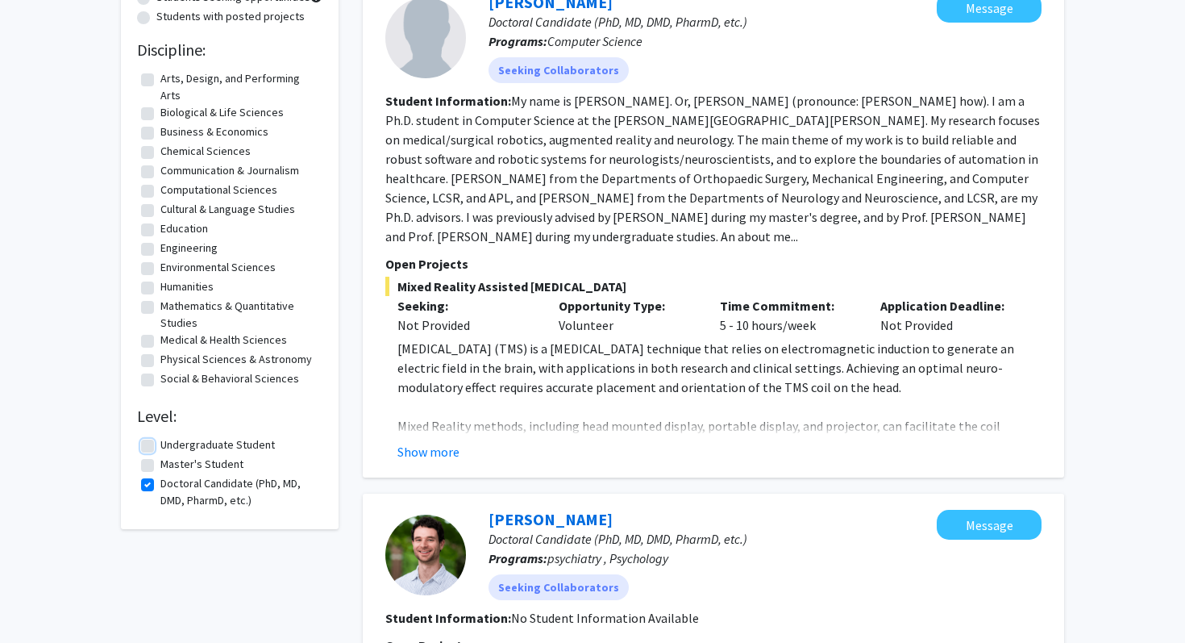
scroll to position [194, 0]
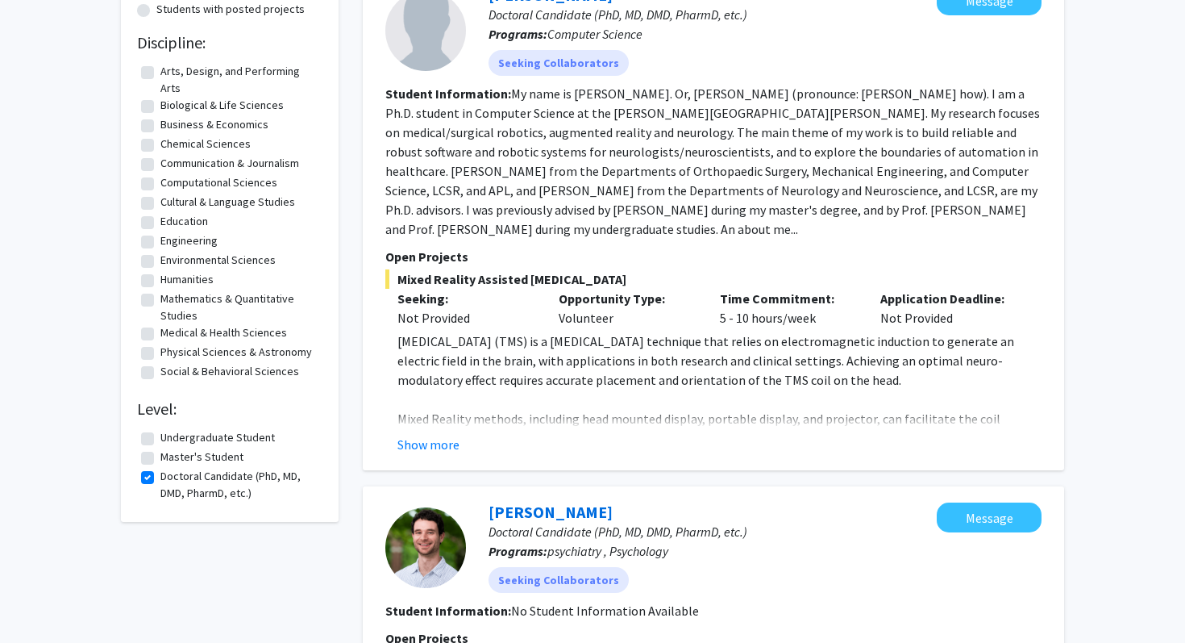
click at [402, 430] on fg-read-more "[MEDICAL_DATA] (TMS) is a [MEDICAL_DATA] technique that relies on electromagnet…" at bounding box center [713, 392] width 656 height 123
click at [406, 443] on button "Show more" at bounding box center [429, 444] width 62 height 19
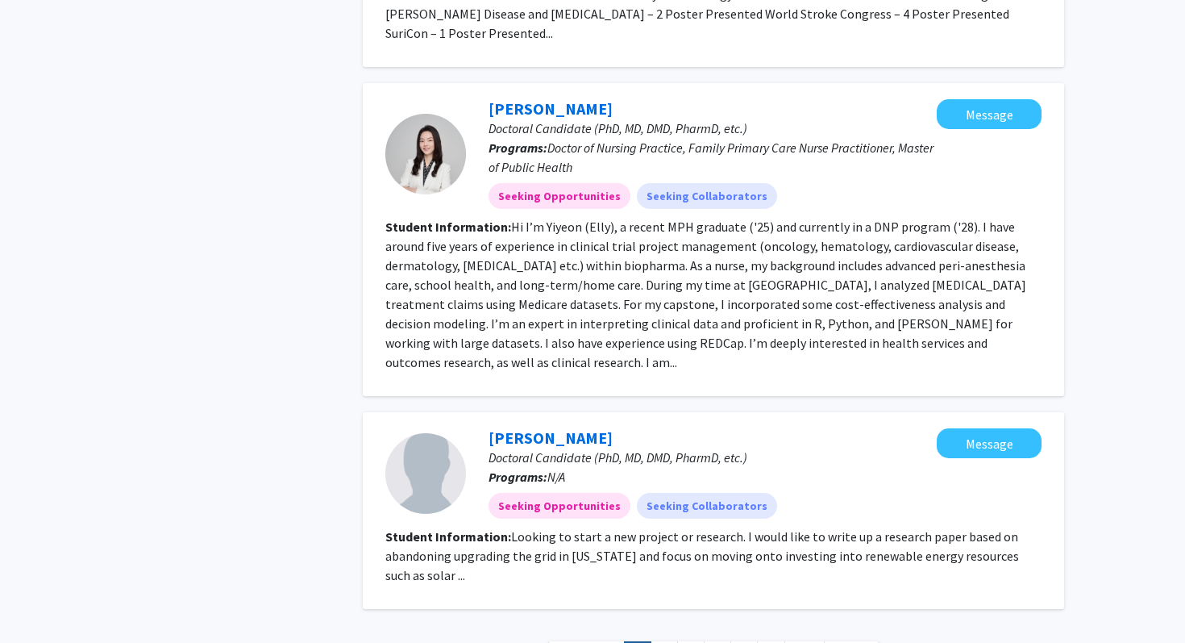
scroll to position [2768, 0]
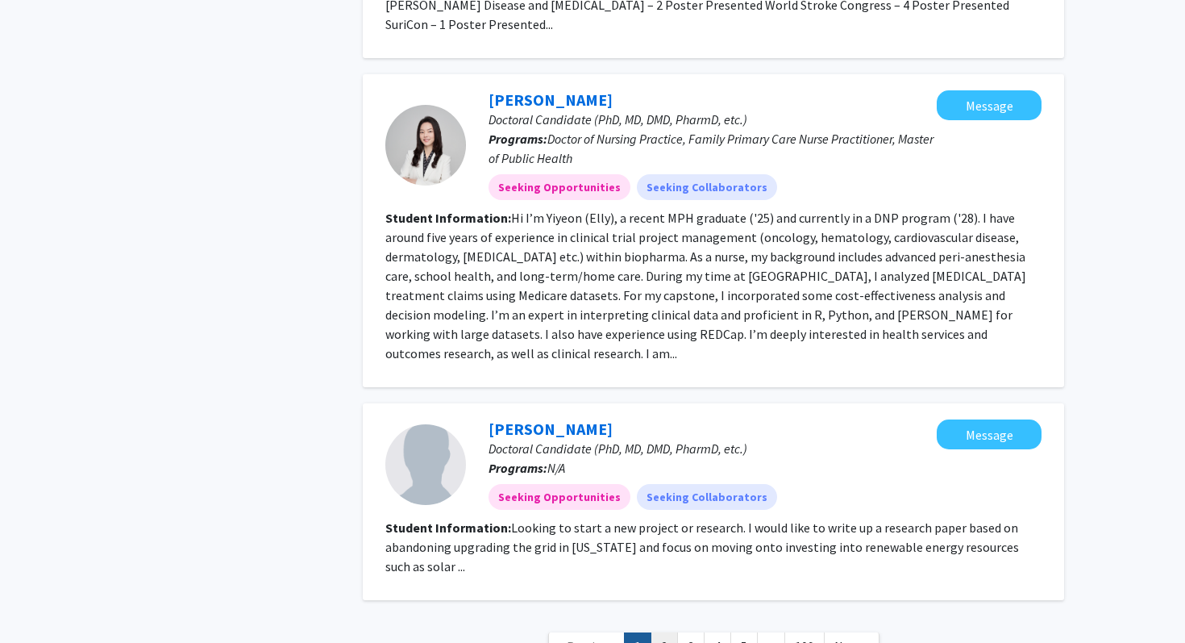
click at [654, 632] on link "2" at bounding box center [664, 646] width 27 height 28
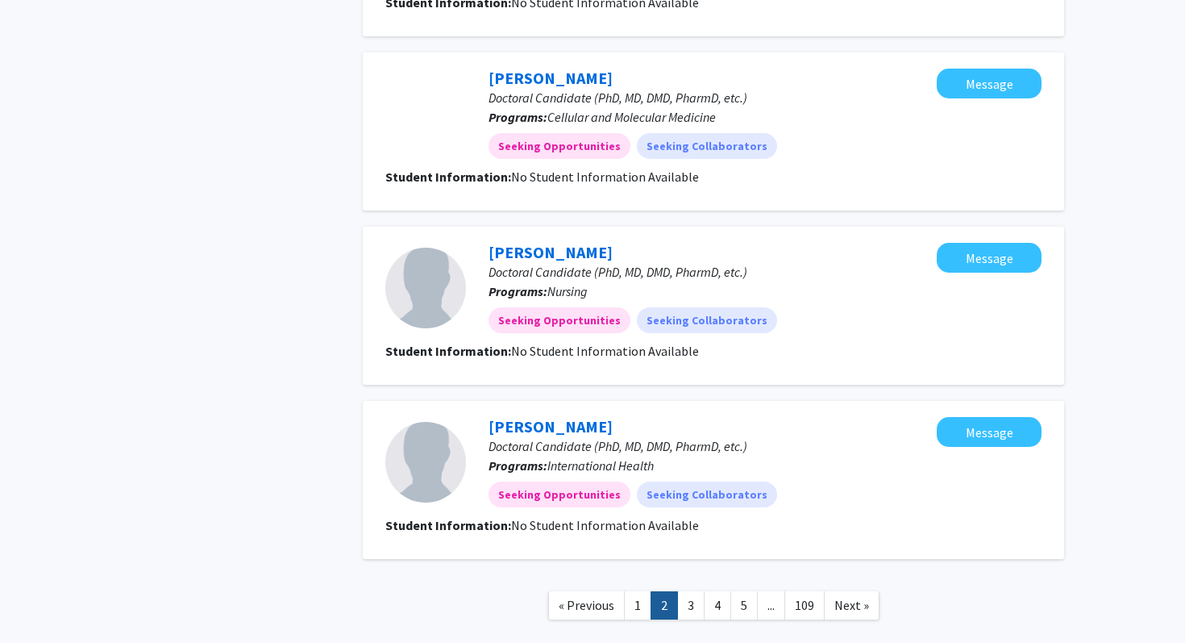
scroll to position [1560, 0]
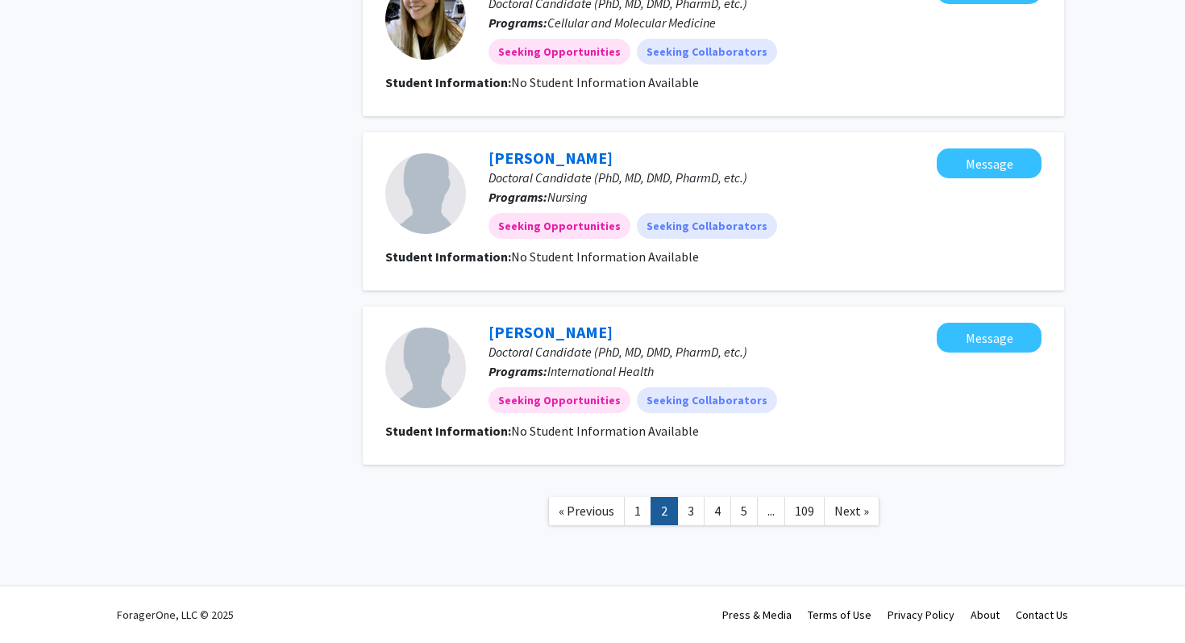
click at [684, 527] on nav "« Previous 1 2 3 4 5 ... 109 Next »" at bounding box center [714, 513] width 702 height 65
click at [684, 524] on nav "« Previous 1 2 3 4 5 ... 109 Next »" at bounding box center [714, 513] width 702 height 65
click at [684, 523] on link "3" at bounding box center [690, 511] width 27 height 28
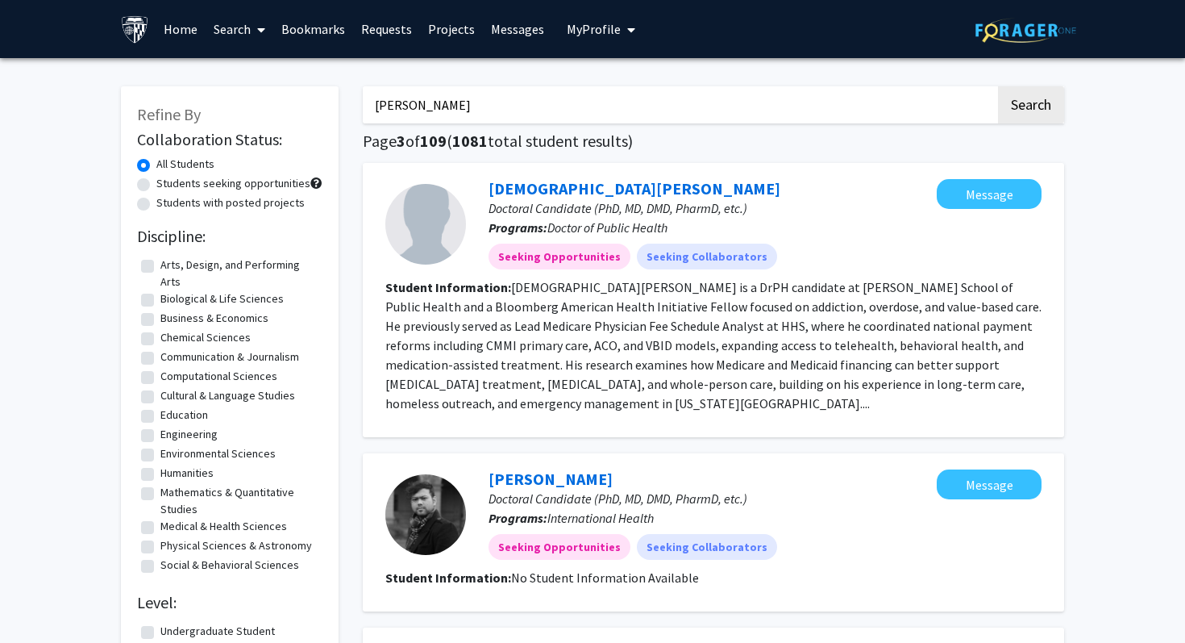
click at [684, 523] on p "Programs: International Health" at bounding box center [713, 517] width 448 height 19
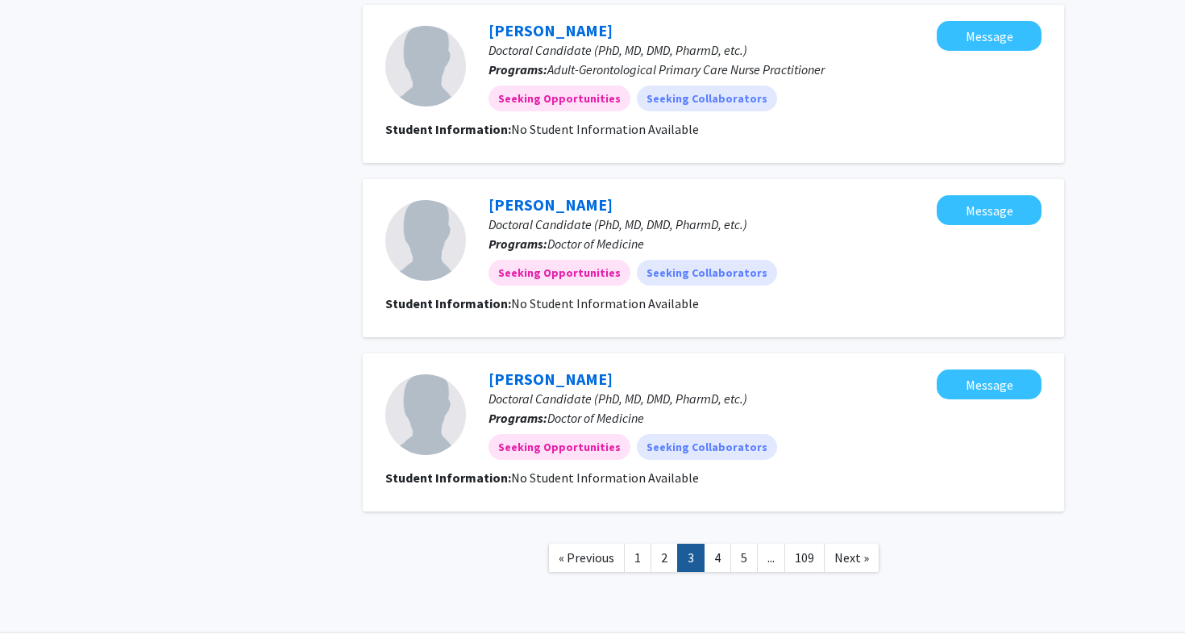
scroll to position [1424, 0]
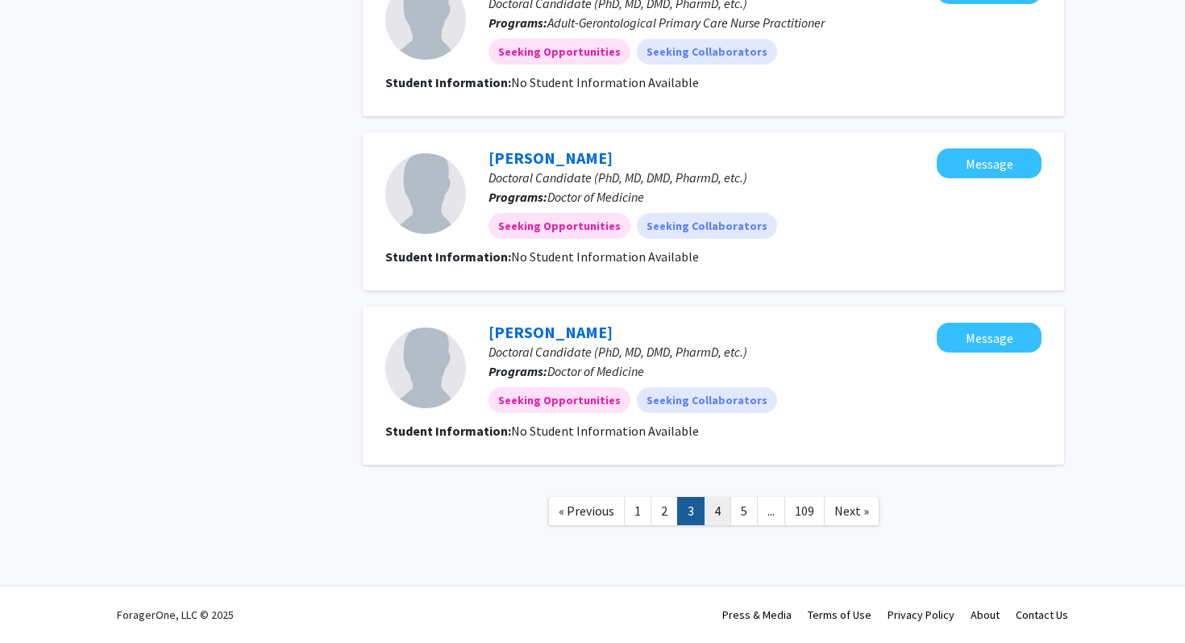
click at [725, 507] on link "4" at bounding box center [717, 511] width 27 height 28
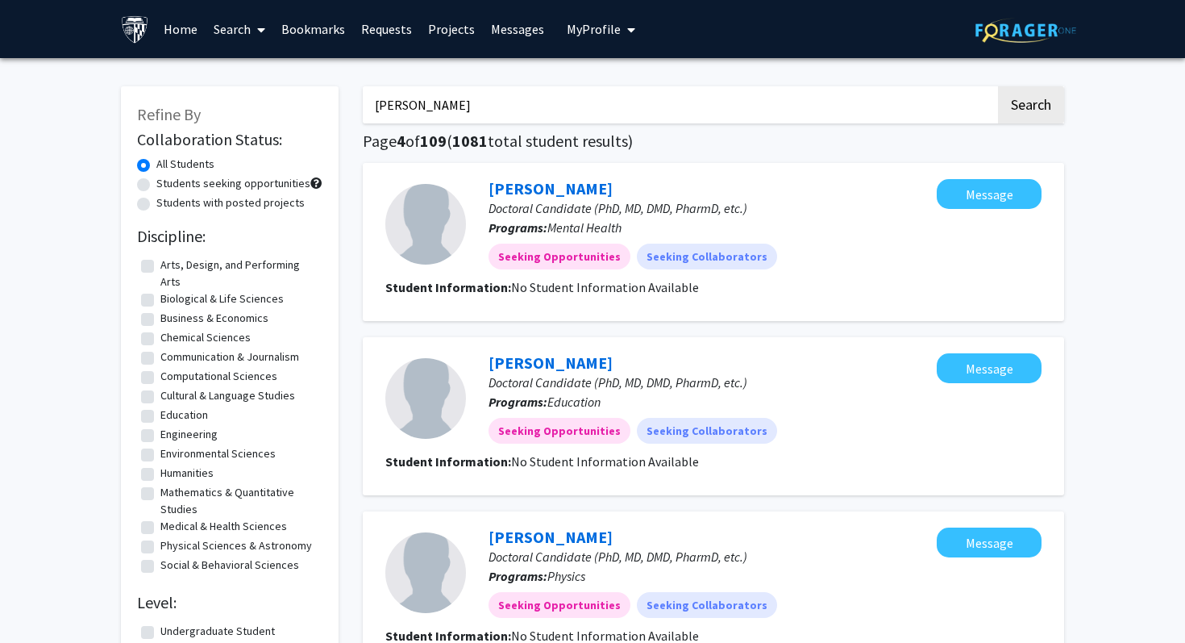
click at [234, 28] on link "Search" at bounding box center [240, 29] width 68 height 56
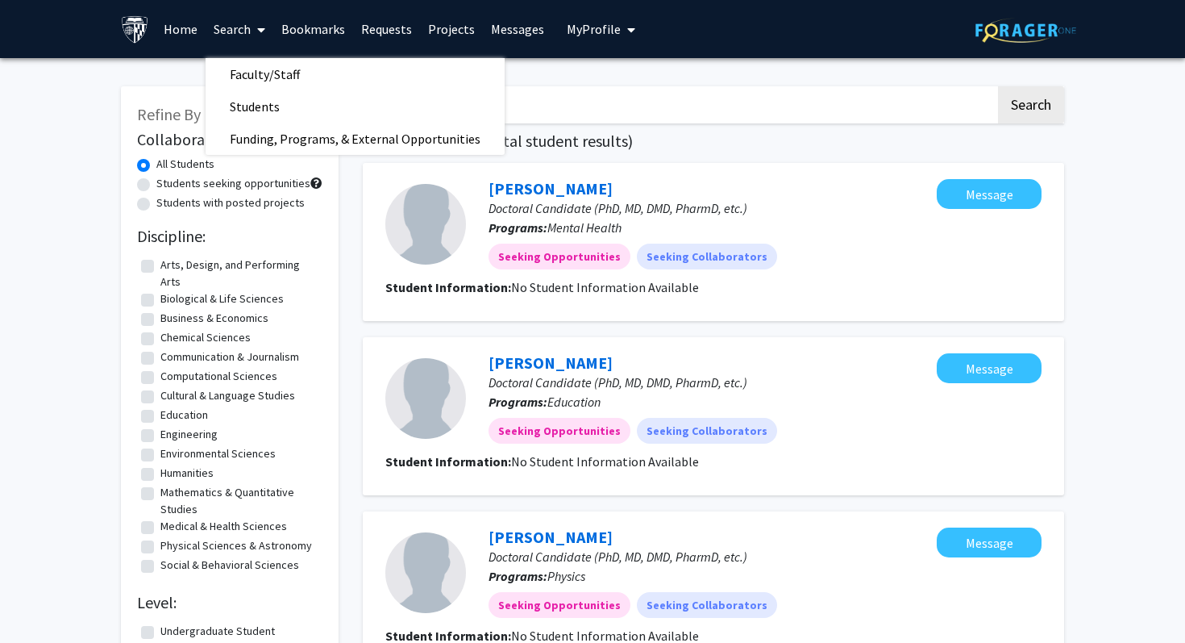
click at [420, 31] on link "Projects" at bounding box center [451, 29] width 63 height 56
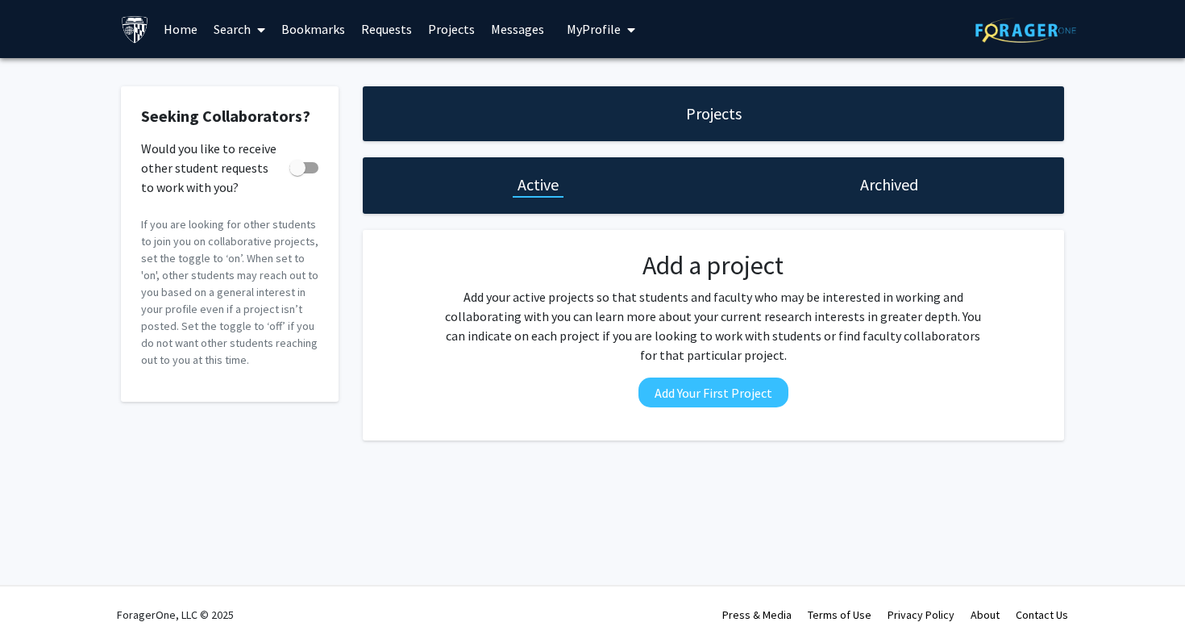
click at [248, 28] on link "Search" at bounding box center [240, 29] width 68 height 56
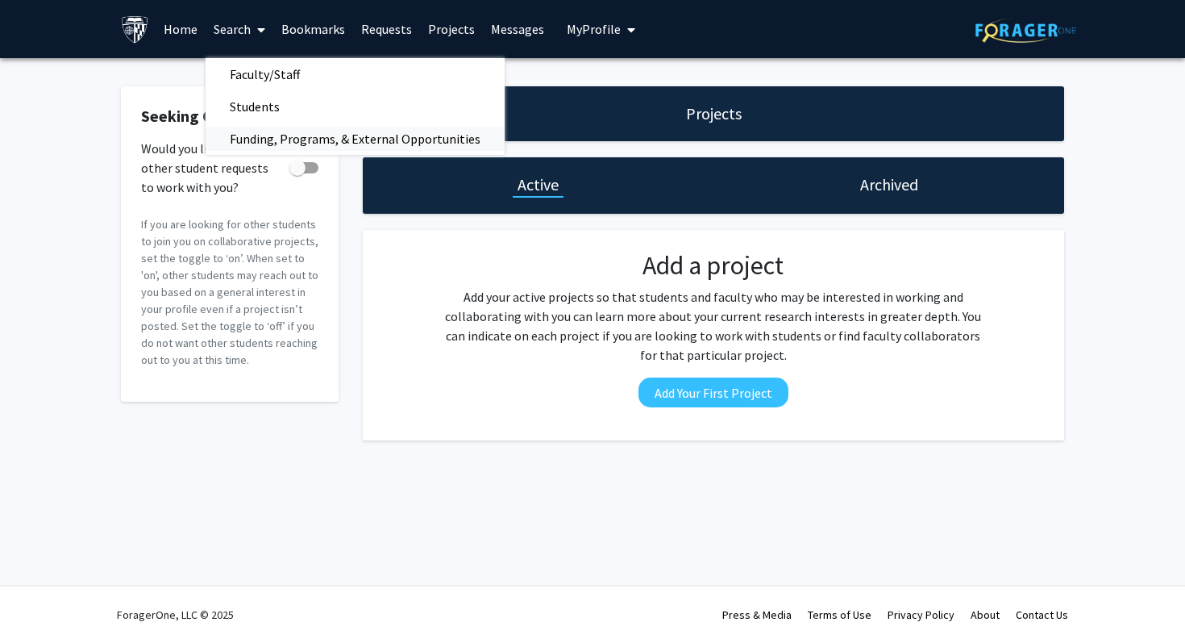
click at [260, 138] on span "Funding, Programs, & External Opportunities" at bounding box center [355, 139] width 299 height 32
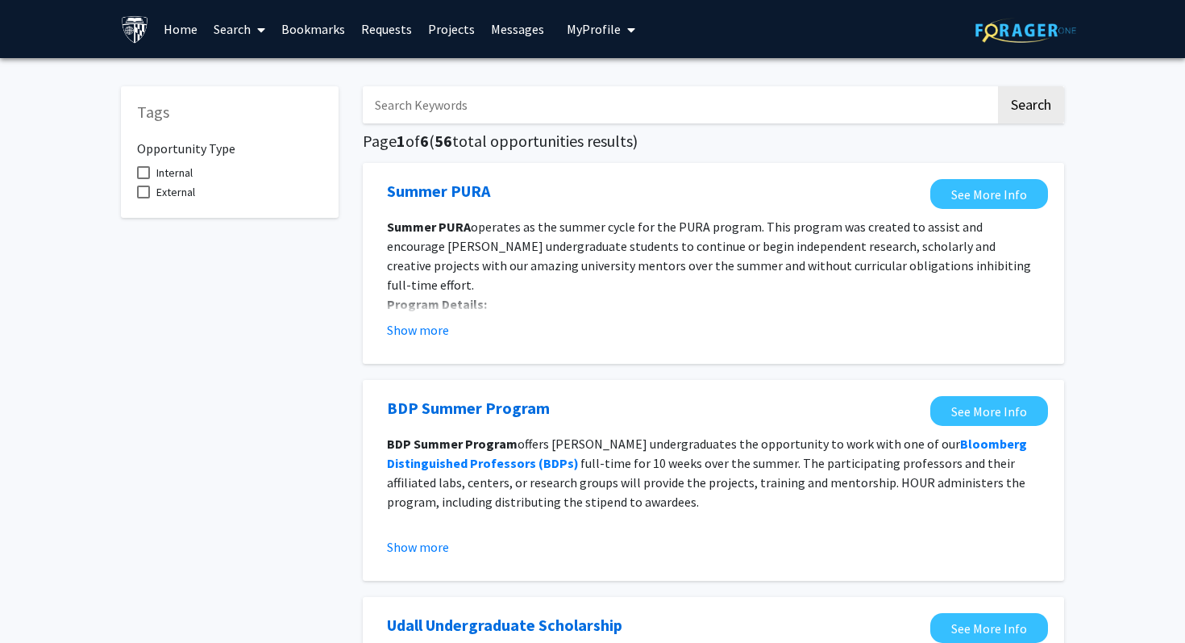
click at [194, 194] on span "External" at bounding box center [175, 191] width 39 height 19
click at [144, 198] on input "External" at bounding box center [143, 198] width 1 height 1
checkbox input "true"
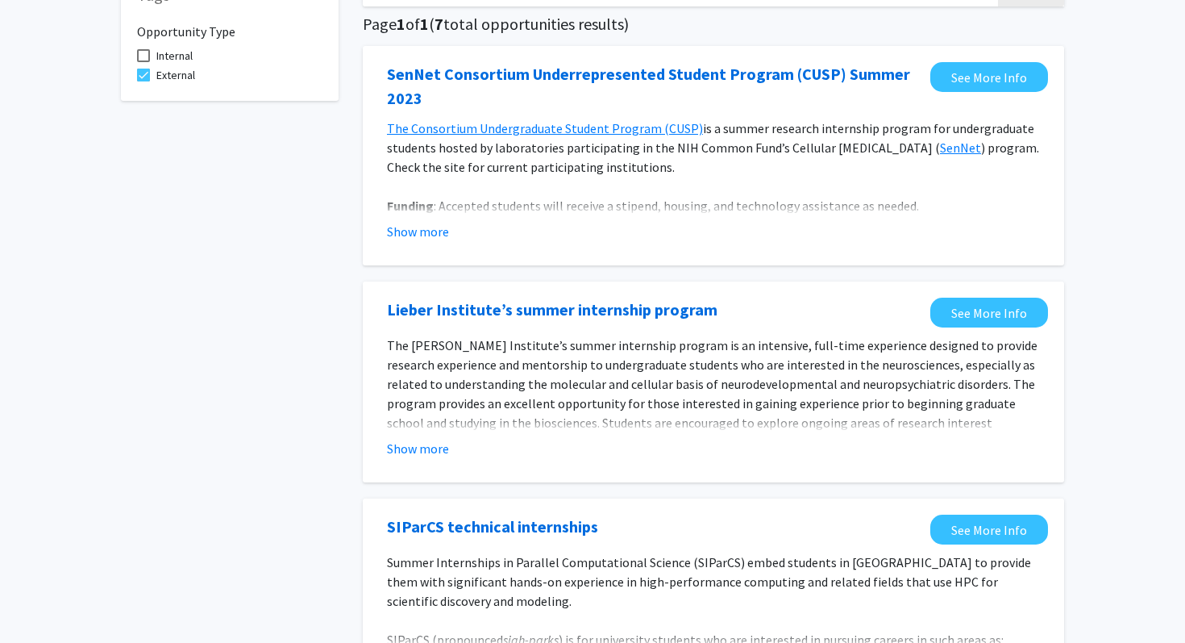
scroll to position [127, 0]
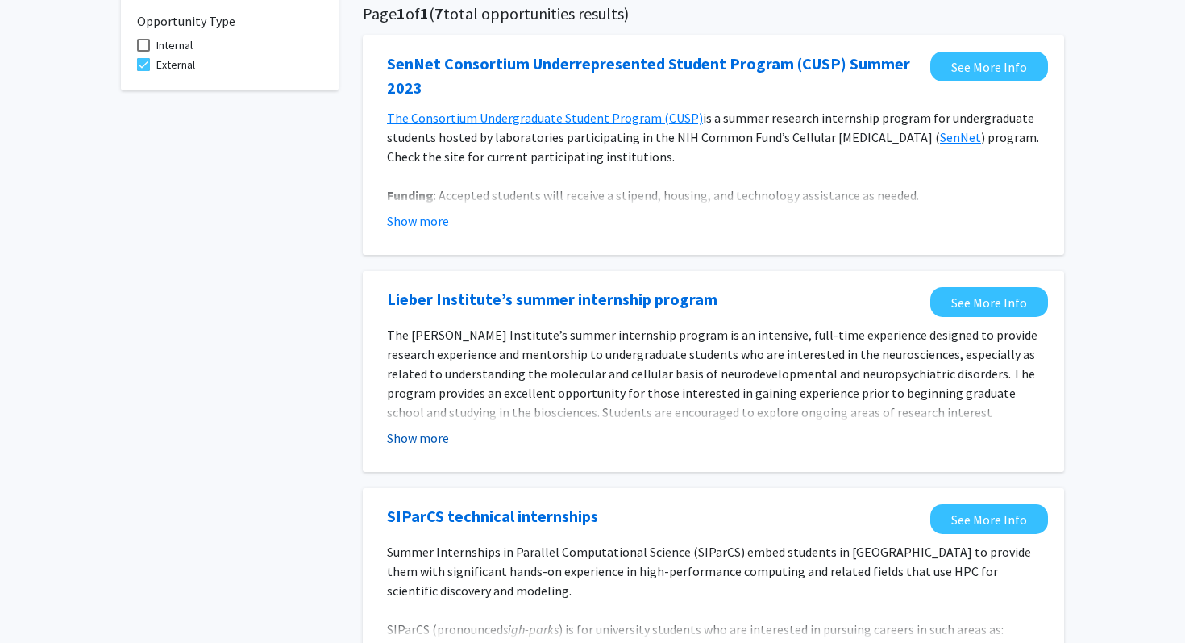
click at [412, 446] on button "Show more" at bounding box center [418, 437] width 62 height 19
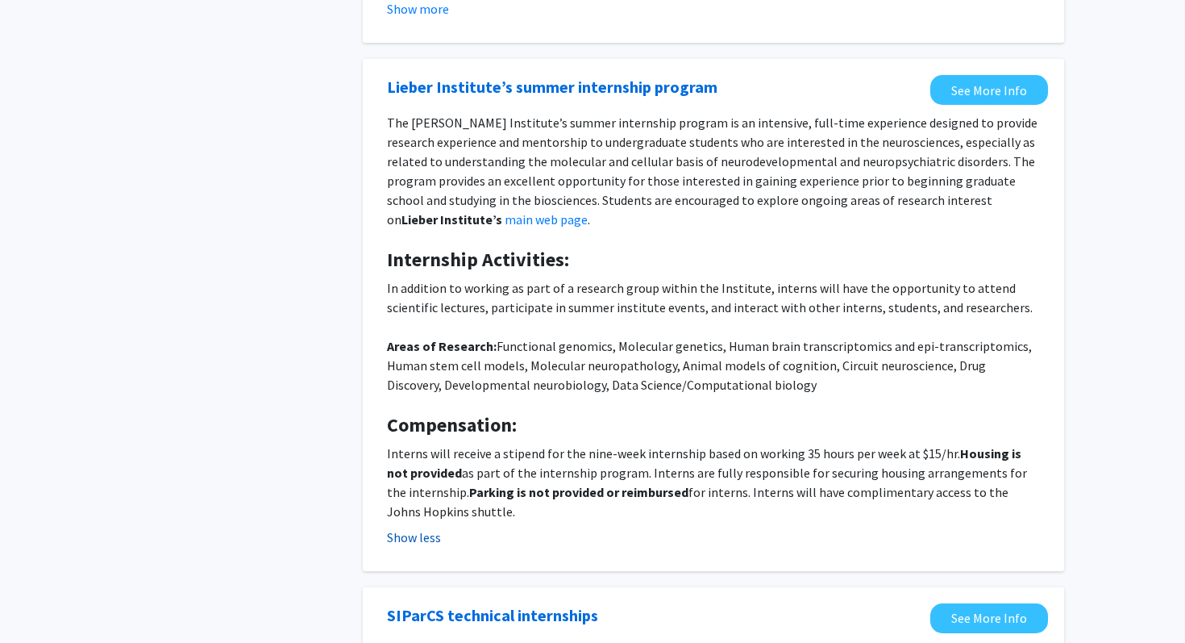
scroll to position [342, 0]
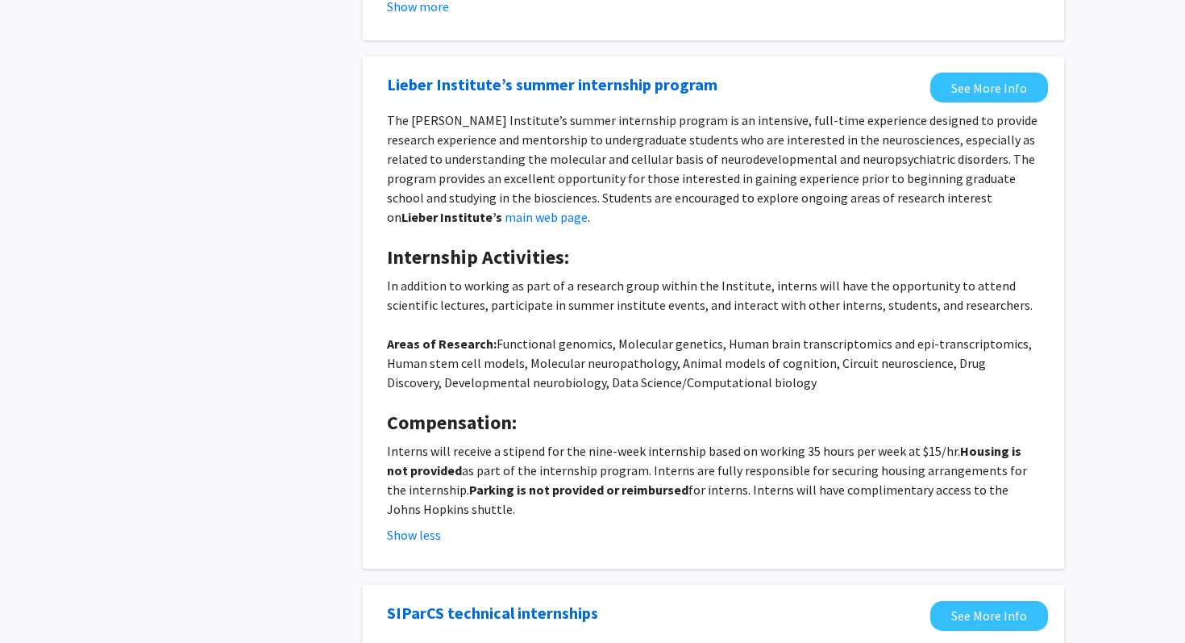
click at [985, 65] on div "[PERSON_NAME] Institute’s summer internship program See More Info The [PERSON_N…" at bounding box center [714, 312] width 702 height 512
click at [977, 86] on link "See More Info" at bounding box center [990, 88] width 118 height 30
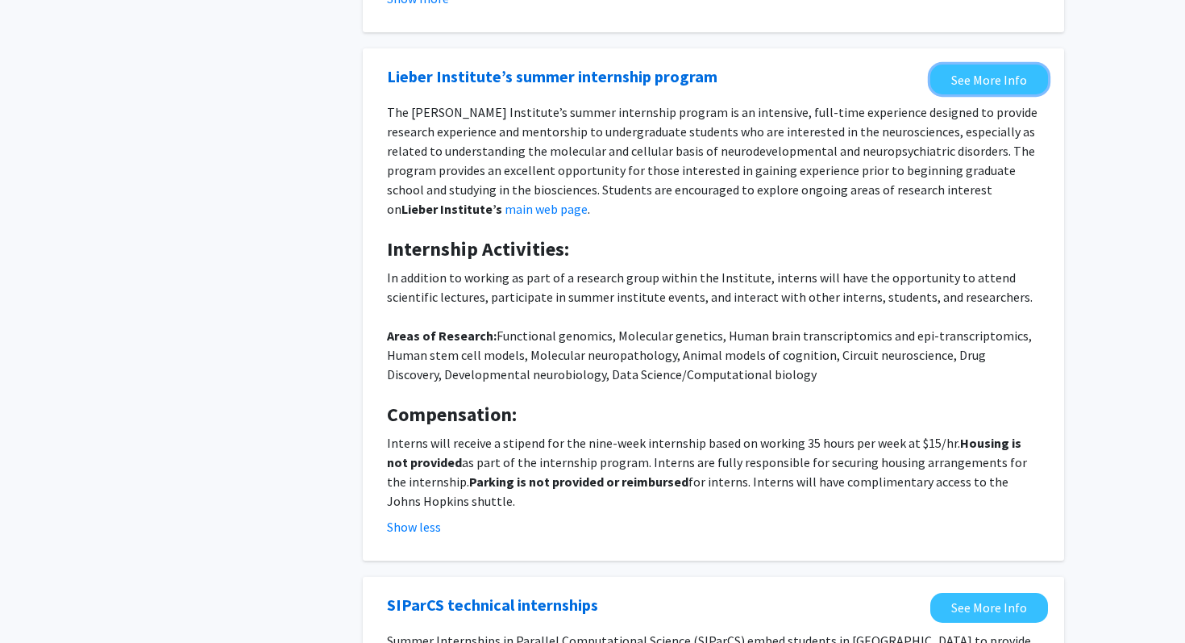
scroll to position [0, 0]
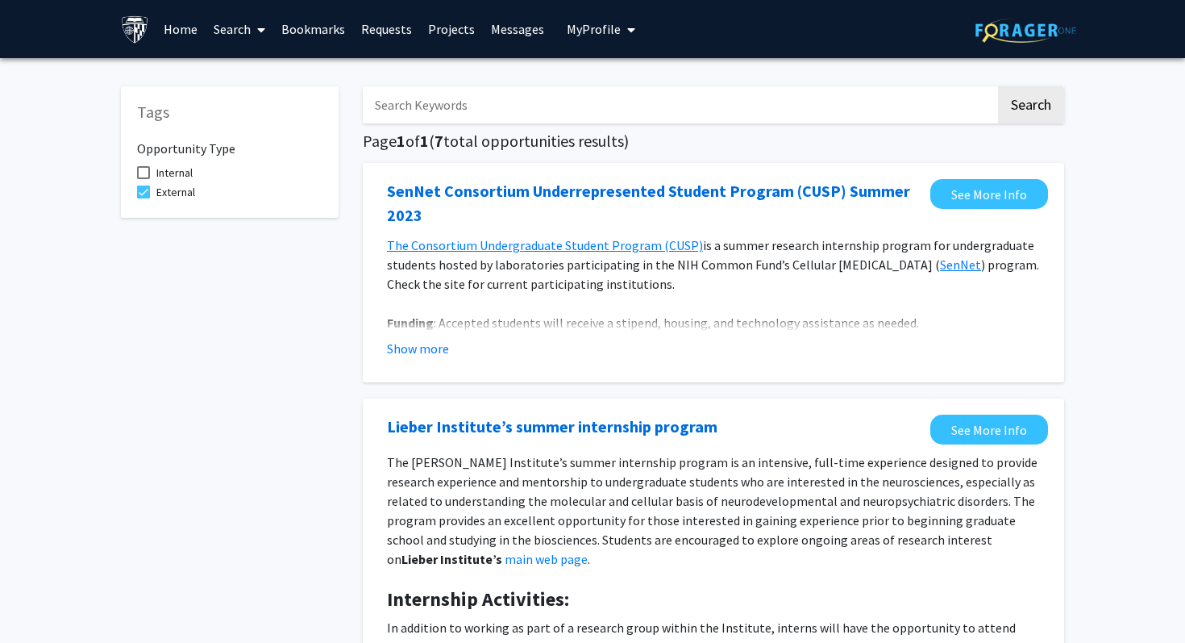
click at [247, 31] on link "Search" at bounding box center [240, 29] width 68 height 56
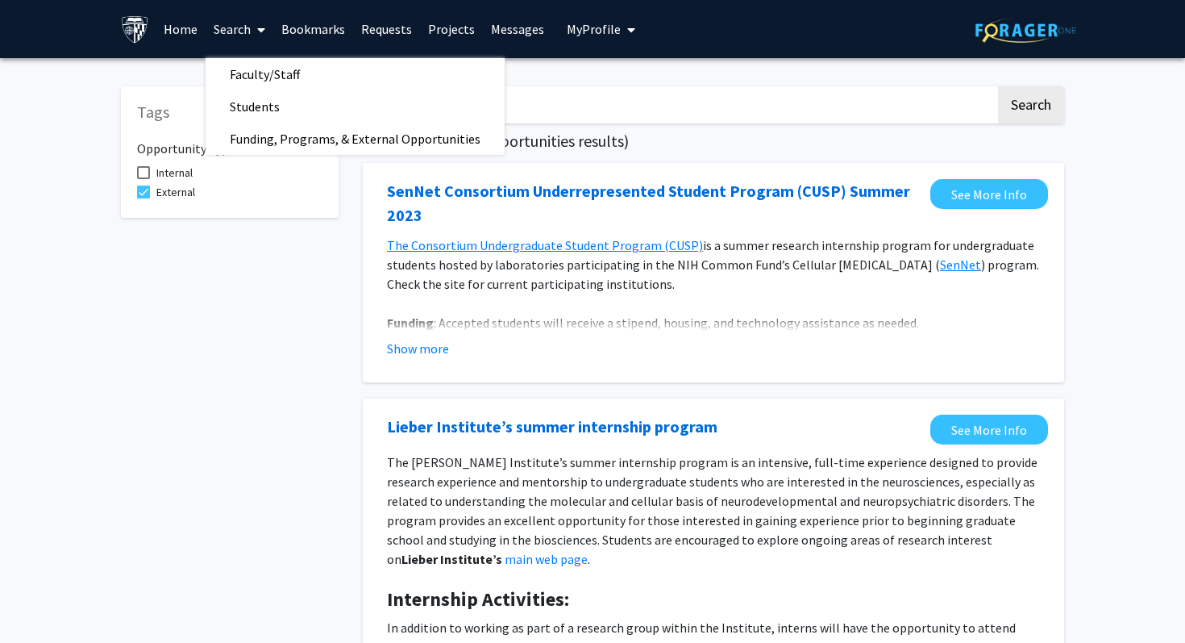
click at [164, 166] on span "Internal" at bounding box center [174, 172] width 36 height 19
click at [144, 179] on input "Internal" at bounding box center [143, 179] width 1 height 1
checkbox input "true"
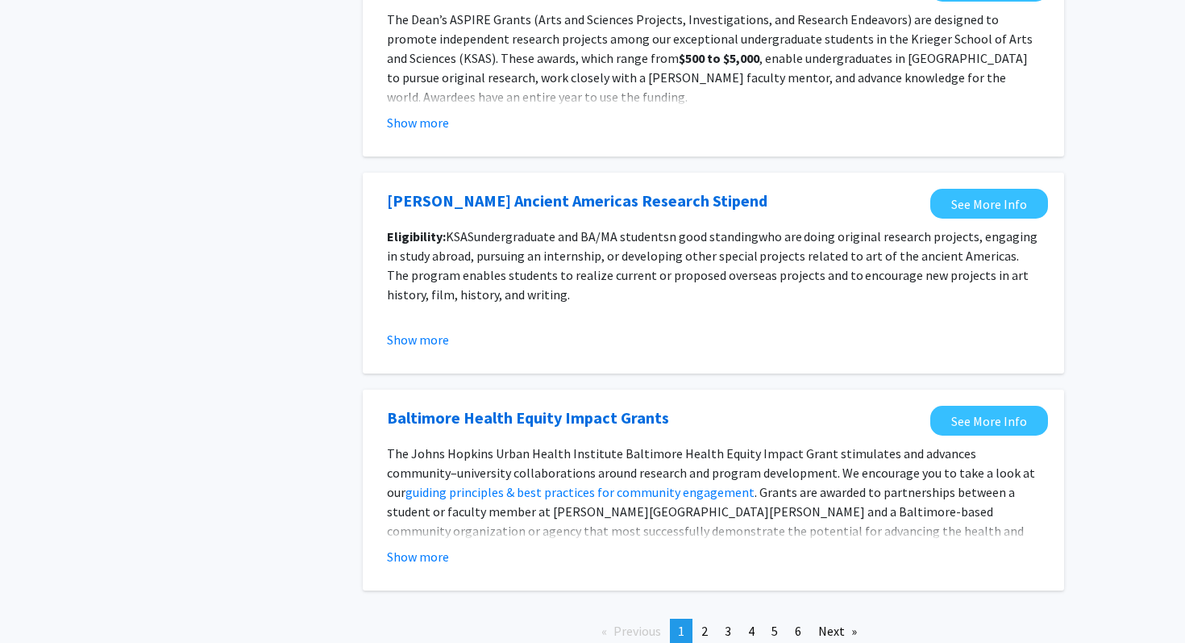
scroll to position [1777, 0]
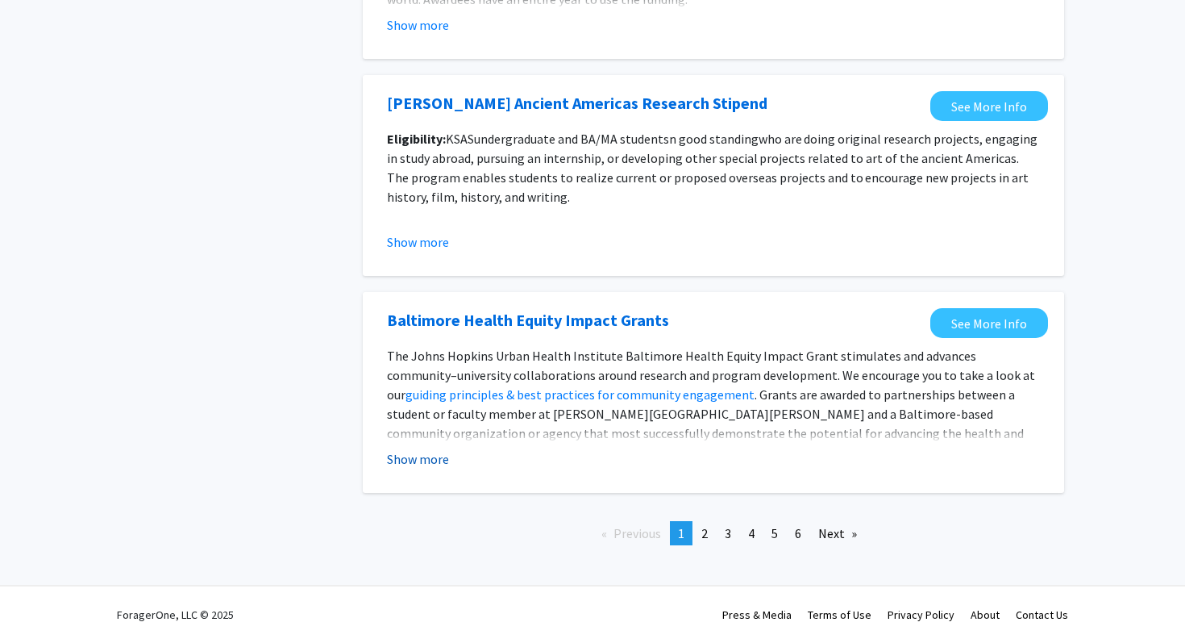
click at [419, 466] on button "Show more" at bounding box center [418, 458] width 62 height 19
